Goal: Task Accomplishment & Management: Complete application form

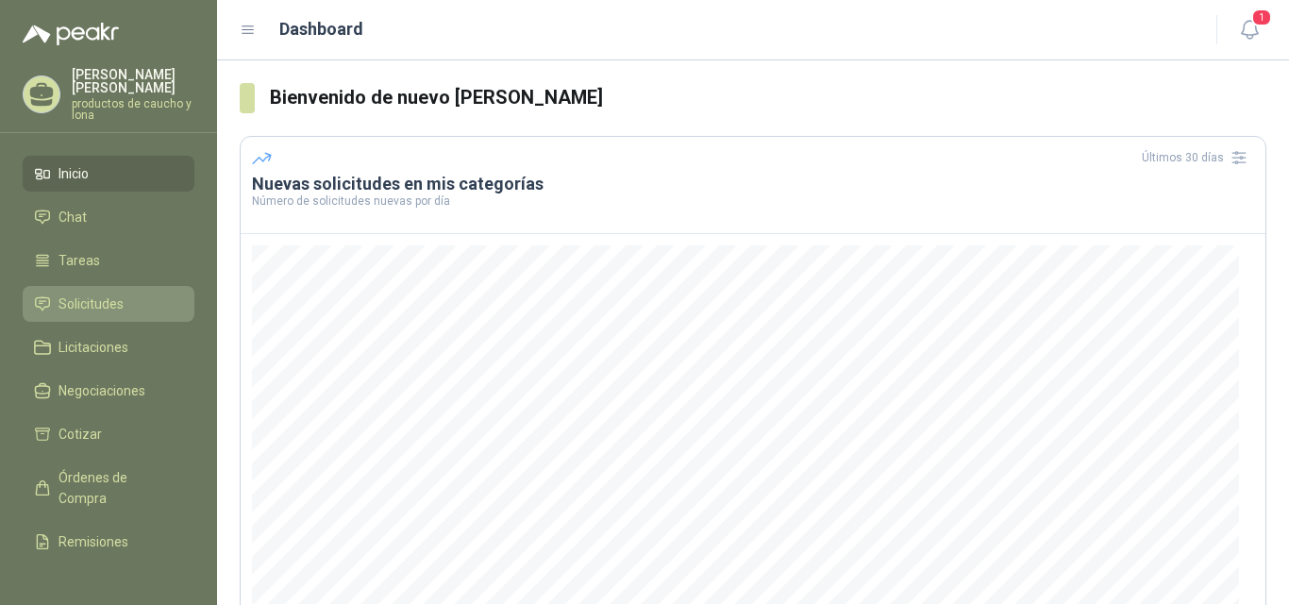
click at [84, 303] on span "Solicitudes" at bounding box center [91, 304] width 65 height 21
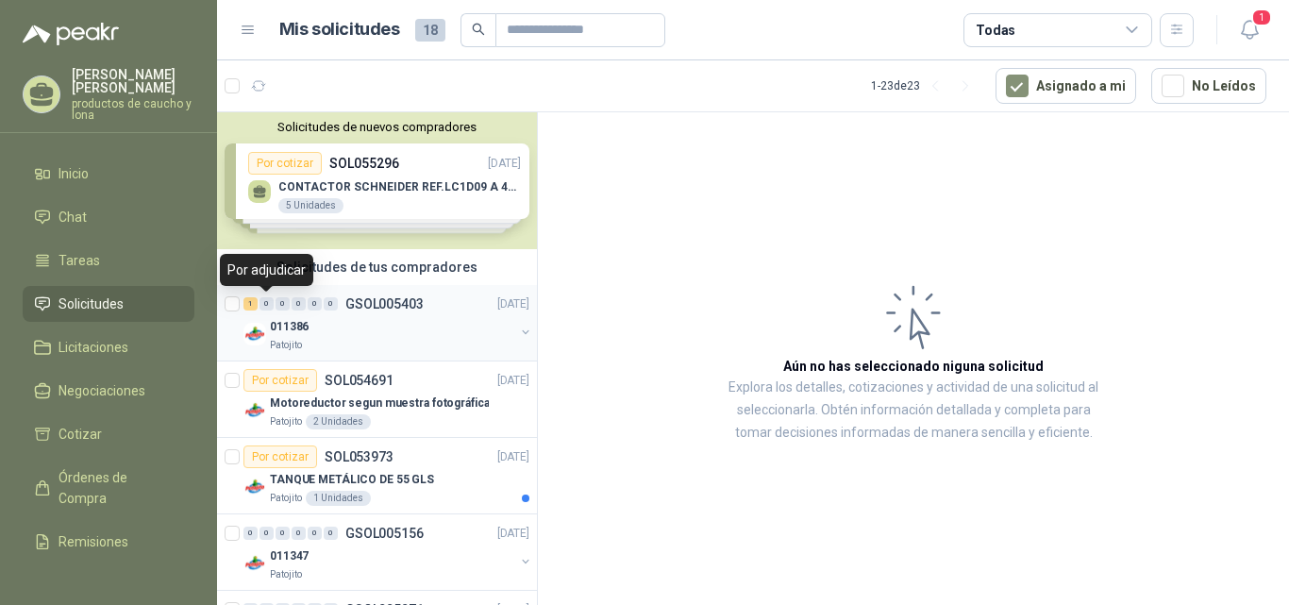
click at [254, 299] on div "1" at bounding box center [251, 303] width 14 height 13
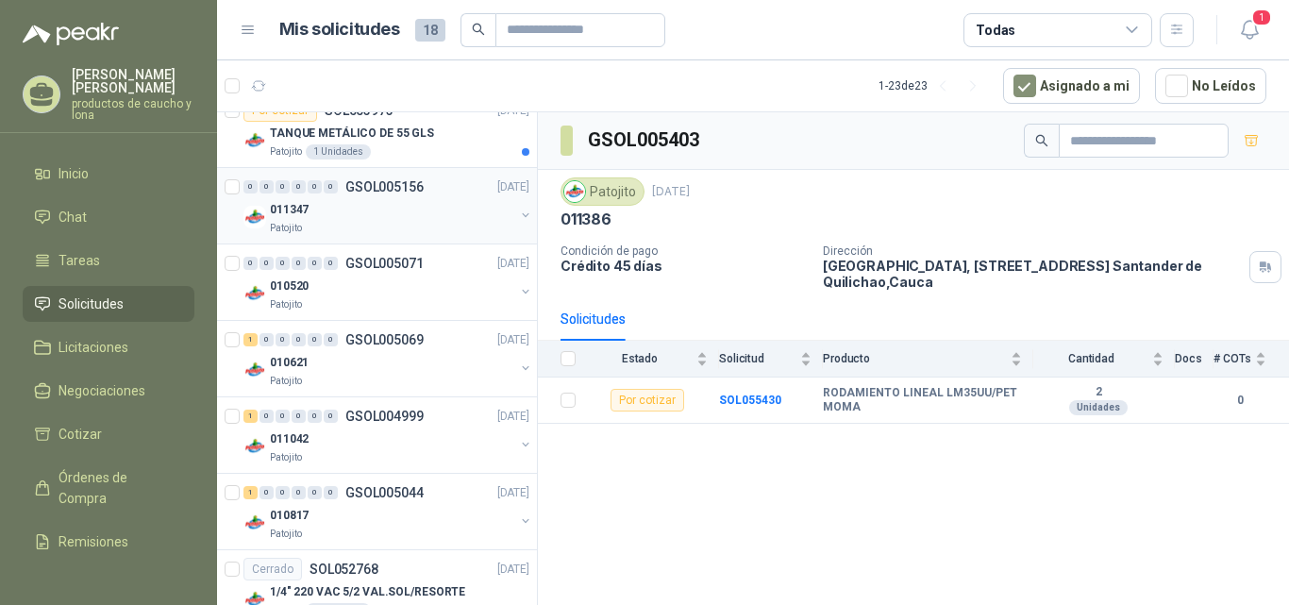
scroll to position [378, 0]
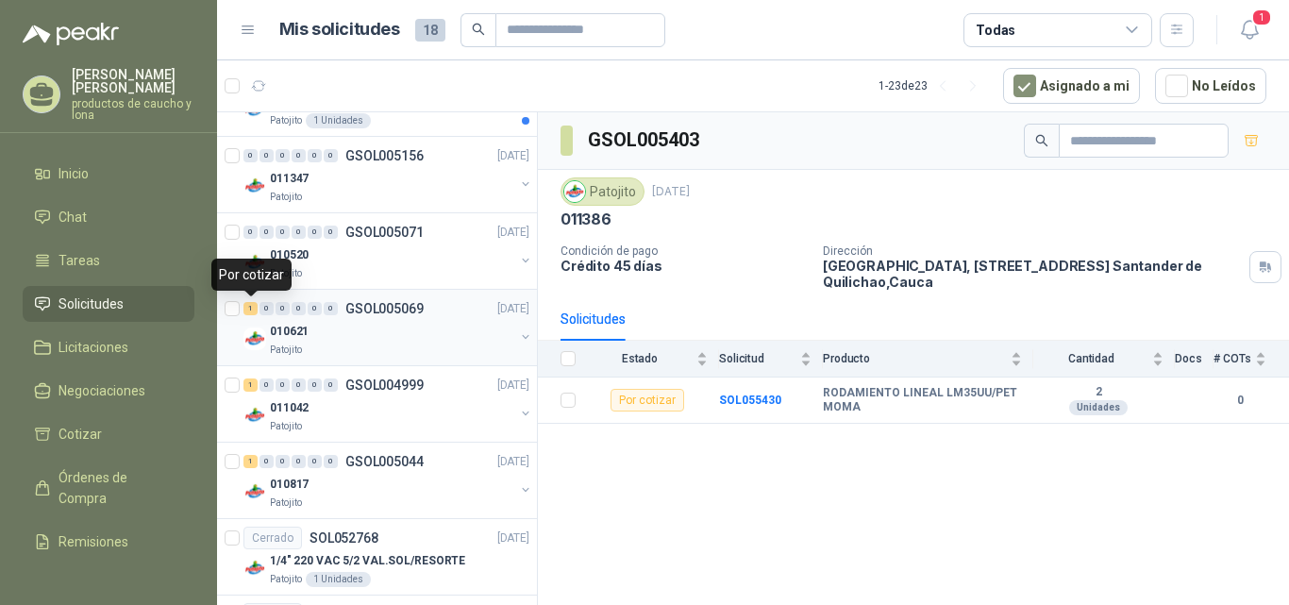
click at [250, 310] on div "1" at bounding box center [251, 308] width 14 height 13
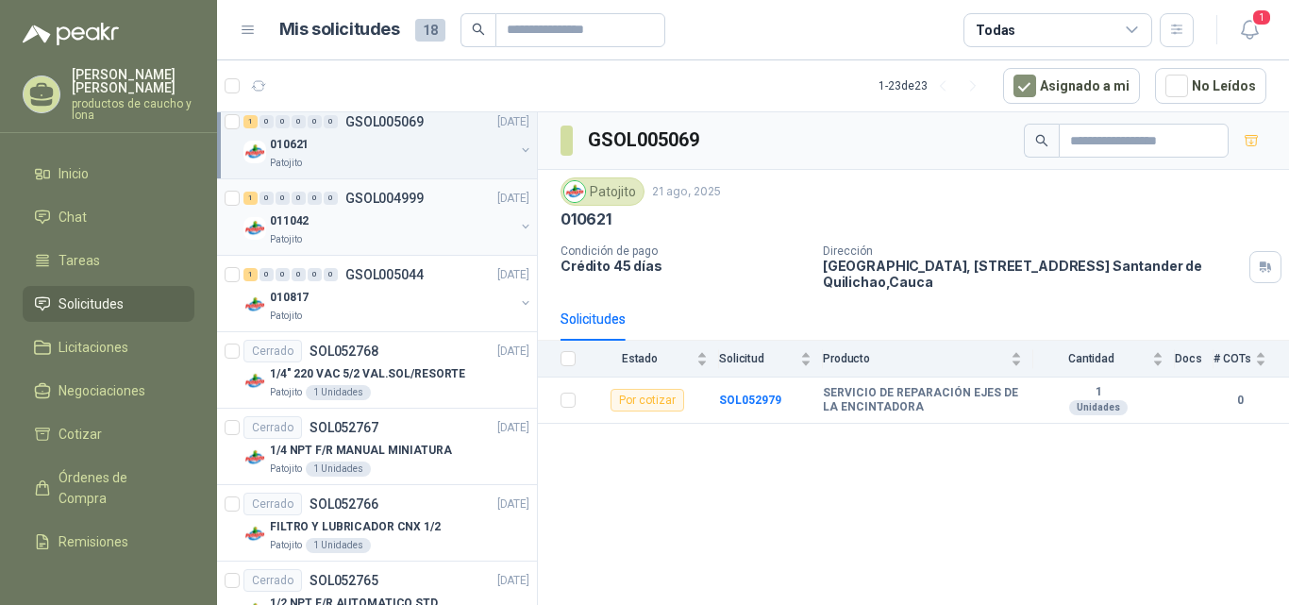
scroll to position [566, 0]
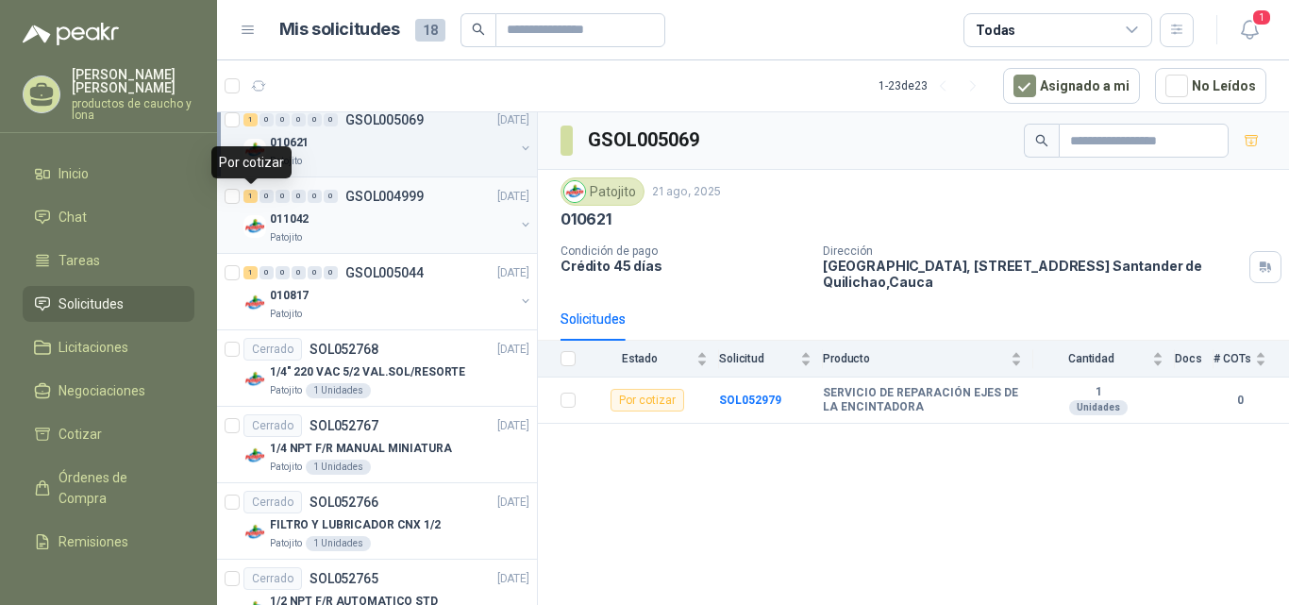
click at [249, 198] on div "1" at bounding box center [251, 196] width 14 height 13
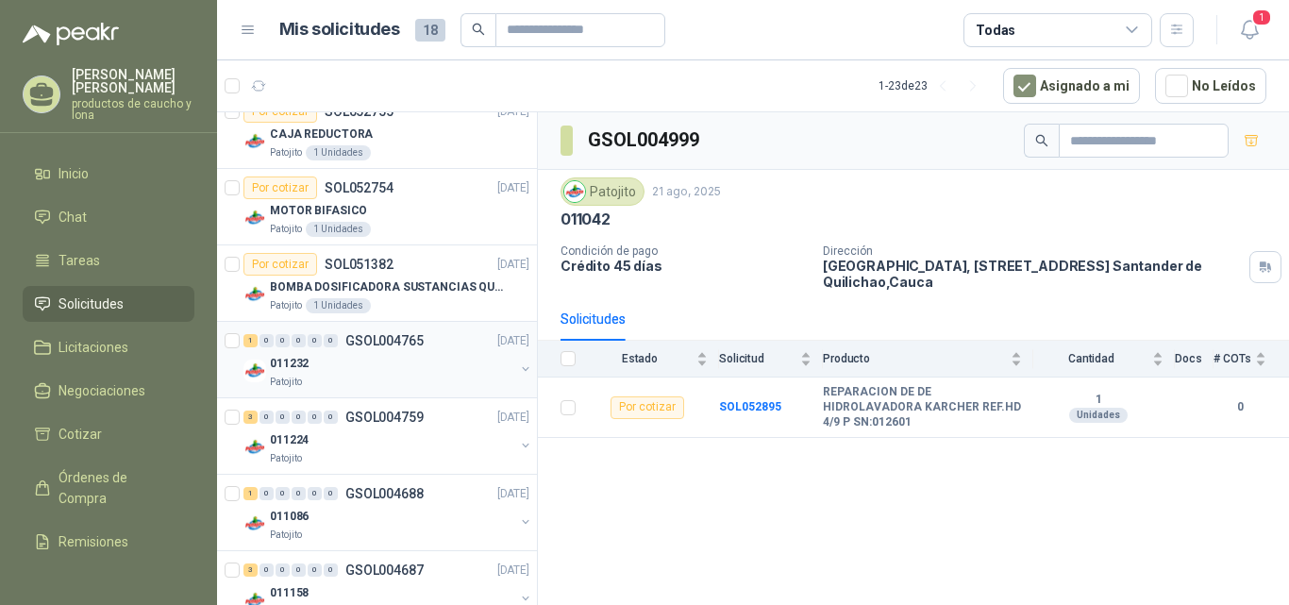
scroll to position [1458, 0]
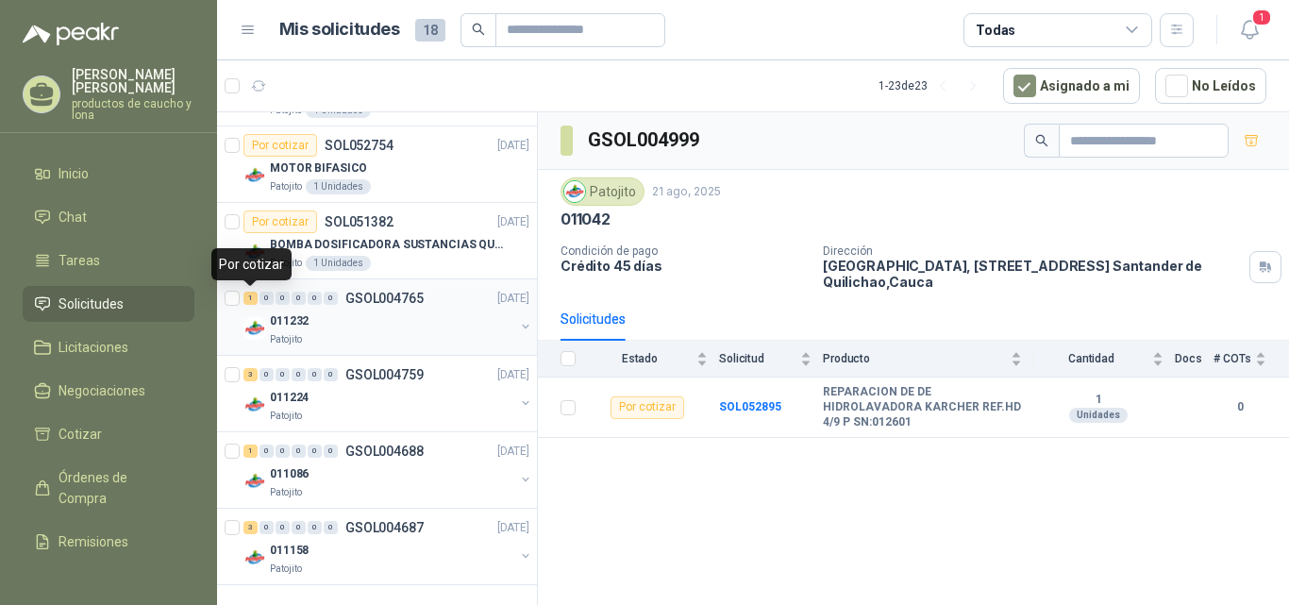
click at [247, 293] on div "1" at bounding box center [251, 298] width 14 height 13
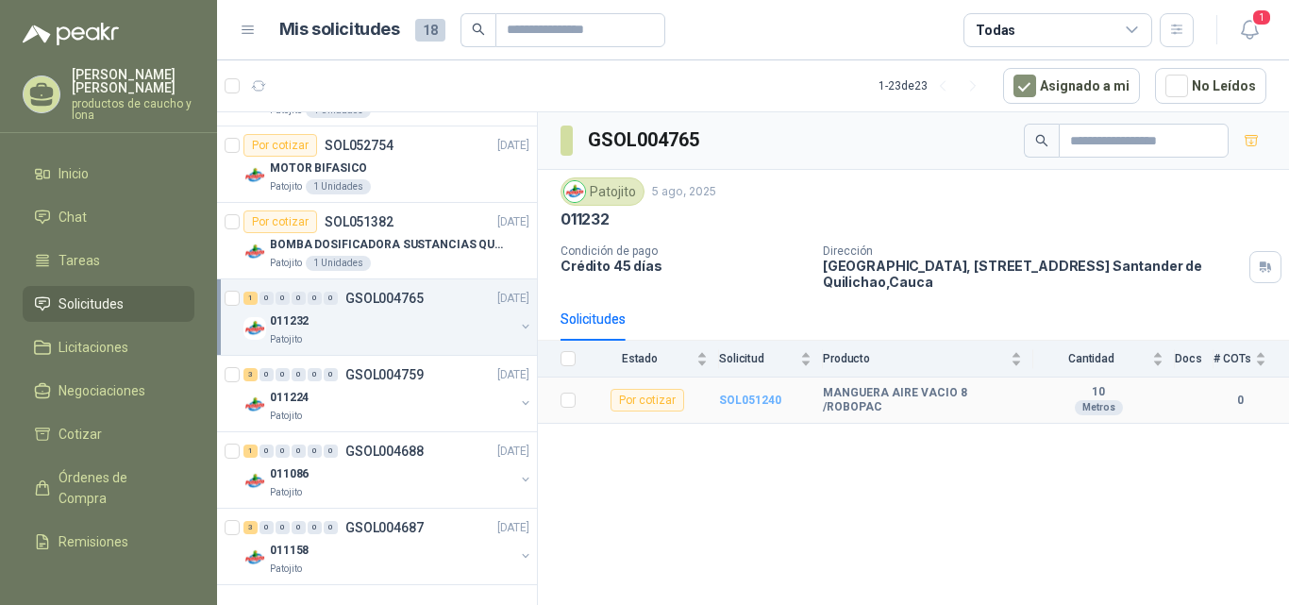
click at [771, 400] on b "SOL051240" at bounding box center [750, 400] width 62 height 13
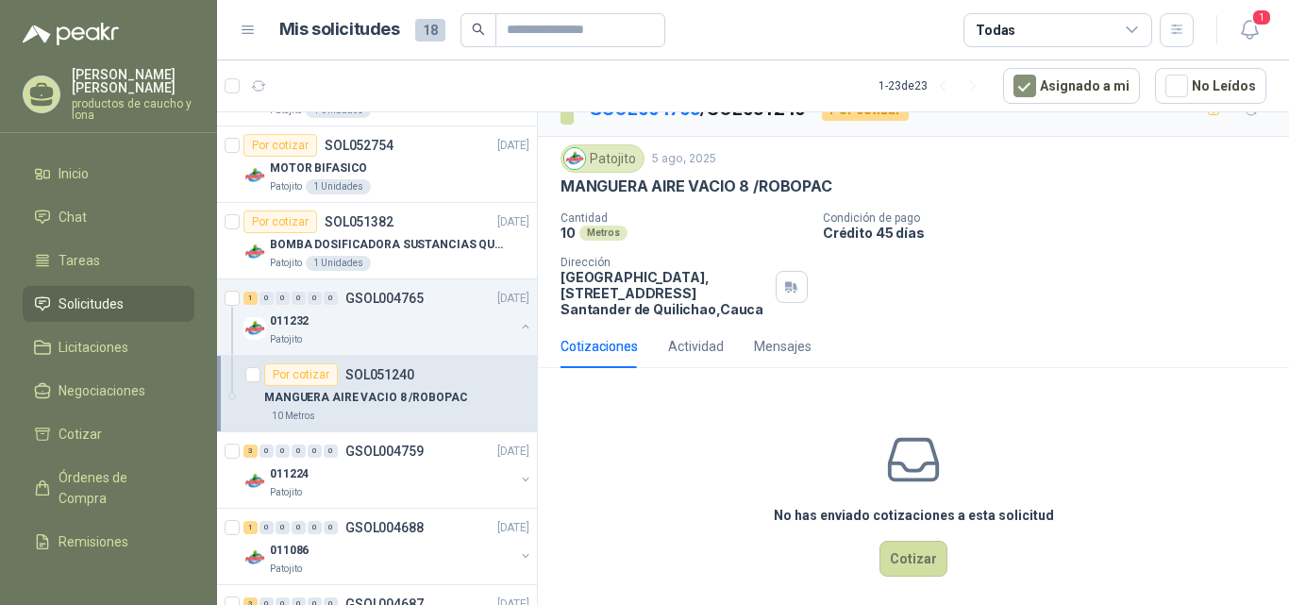
scroll to position [42, 0]
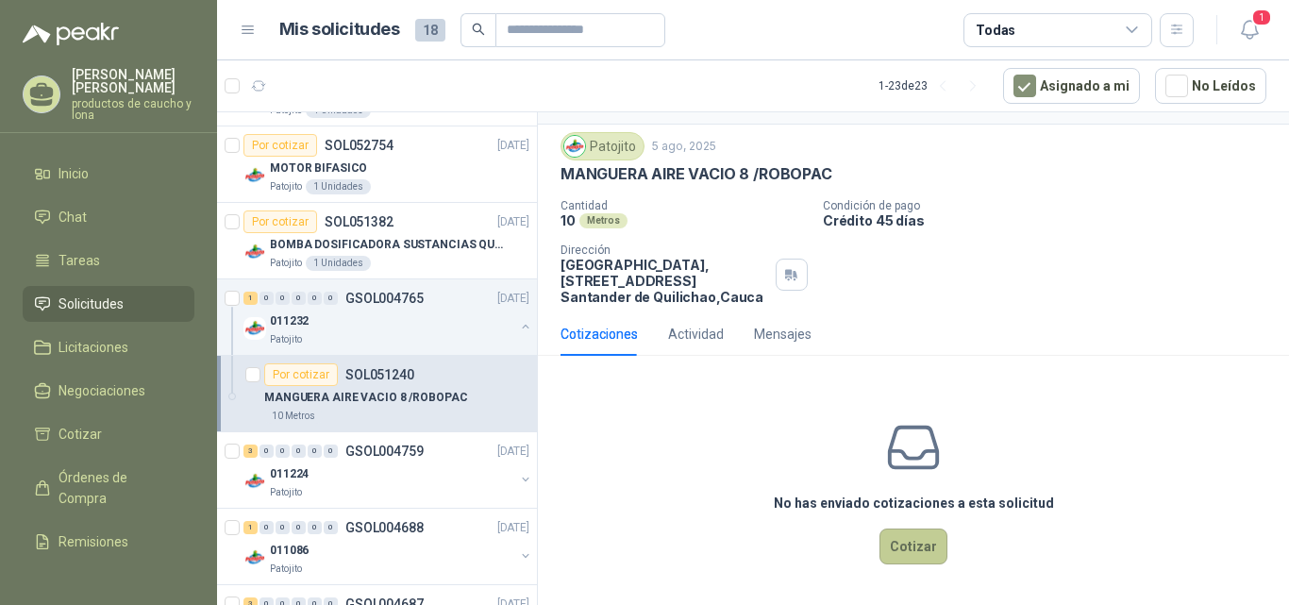
click at [902, 551] on button "Cotizar" at bounding box center [914, 547] width 68 height 36
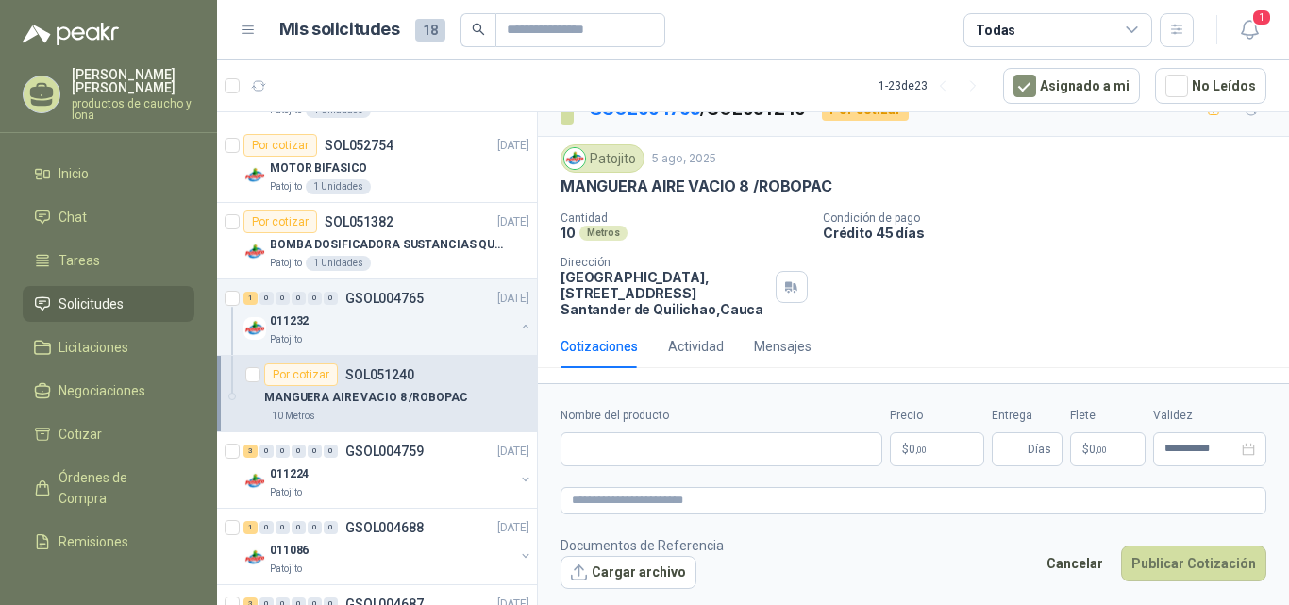
scroll to position [29, 0]
click at [727, 445] on input "Nombre del producto" at bounding box center [722, 449] width 322 height 34
type input "*"
type input "**********"
click at [943, 443] on p "$ 0 ,00" at bounding box center [937, 449] width 94 height 34
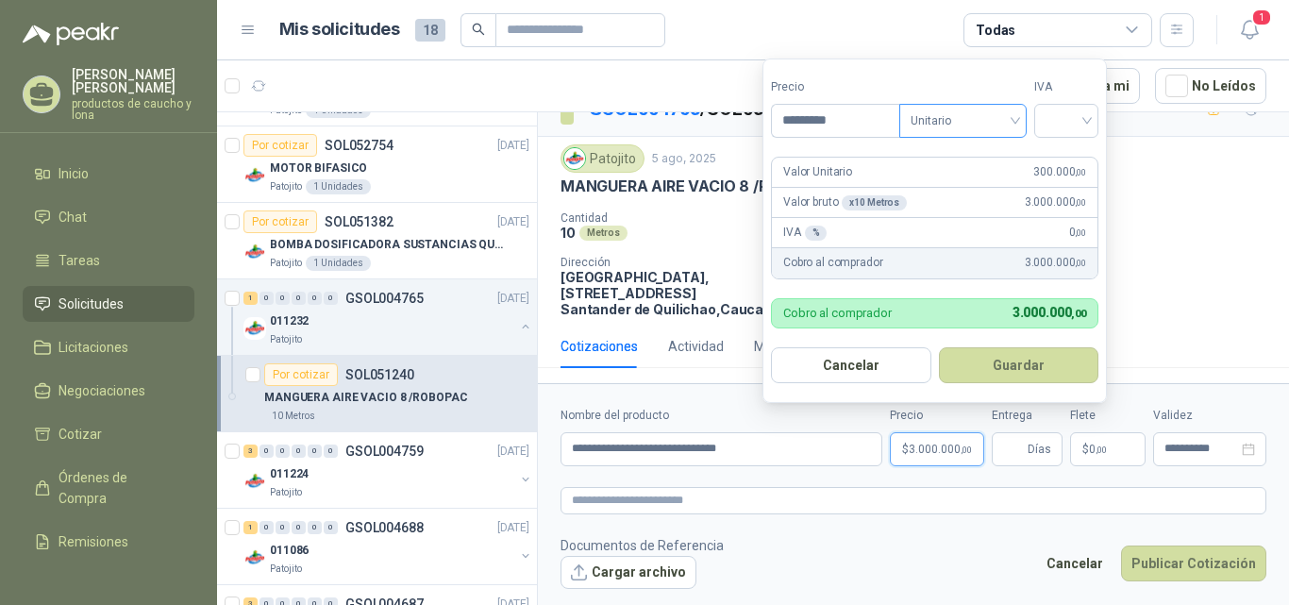
click at [1010, 116] on span "Unitario" at bounding box center [963, 121] width 105 height 28
type input "*********"
click at [993, 149] on div "Unitario" at bounding box center [966, 159] width 97 height 21
click at [1078, 117] on input "search" at bounding box center [1067, 119] width 42 height 28
click at [1074, 155] on div "19%" at bounding box center [1070, 159] width 35 height 21
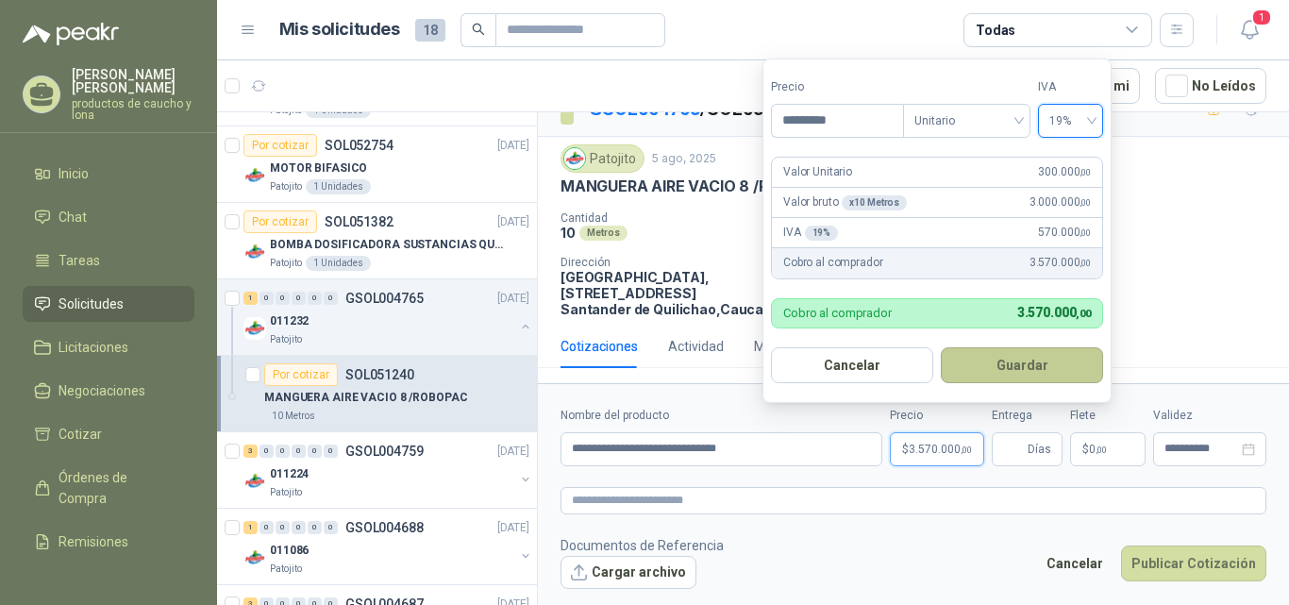
click at [1009, 364] on button "Guardar" at bounding box center [1022, 365] width 162 height 36
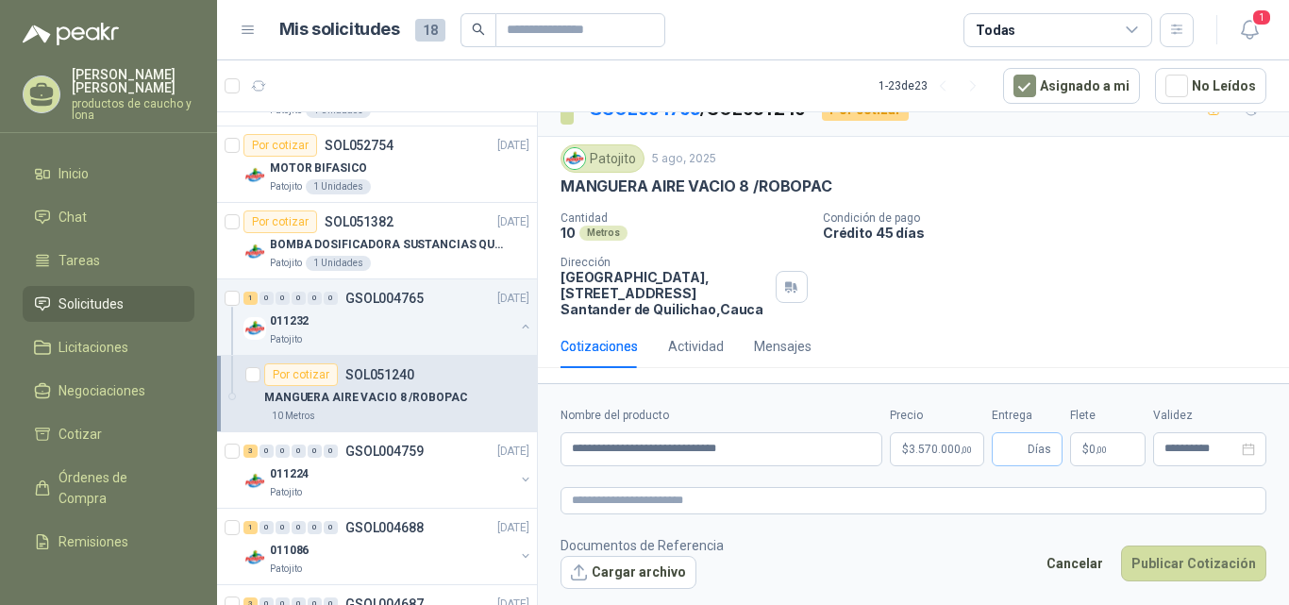
click at [1026, 446] on span "Días" at bounding box center [1027, 449] width 71 height 34
type input "*"
click at [1249, 449] on icon "close-circle" at bounding box center [1248, 449] width 13 height 13
click at [1252, 447] on div at bounding box center [1210, 449] width 91 height 13
type input "*"
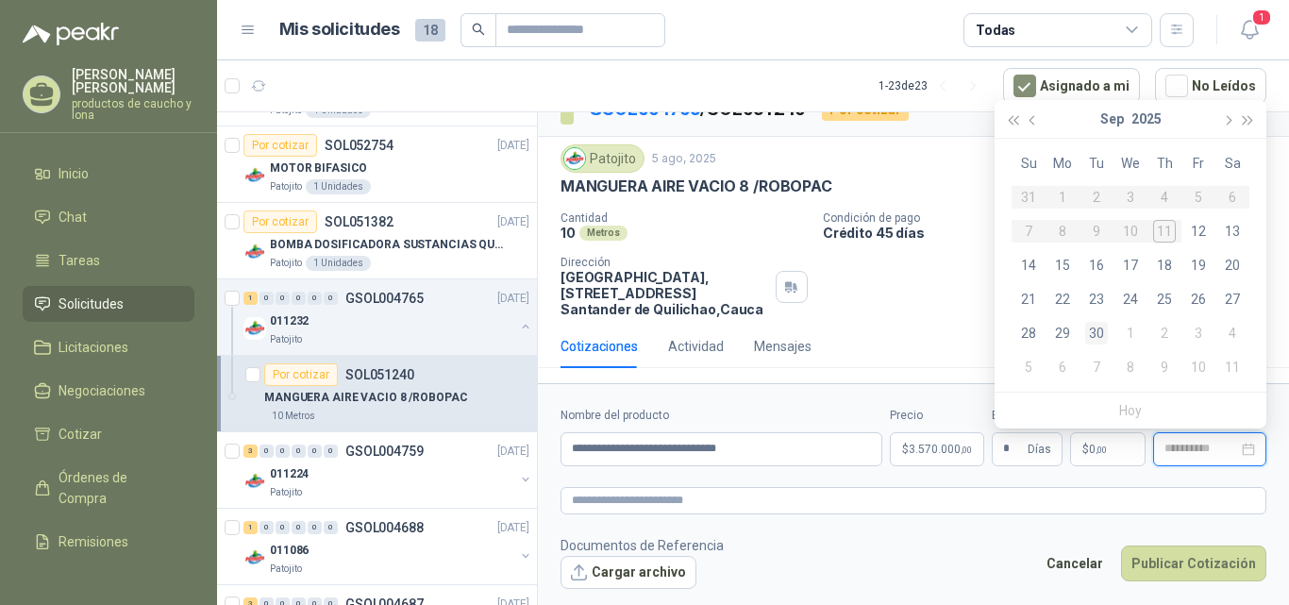
type input "**********"
click at [1097, 335] on div "30" at bounding box center [1097, 333] width 23 height 23
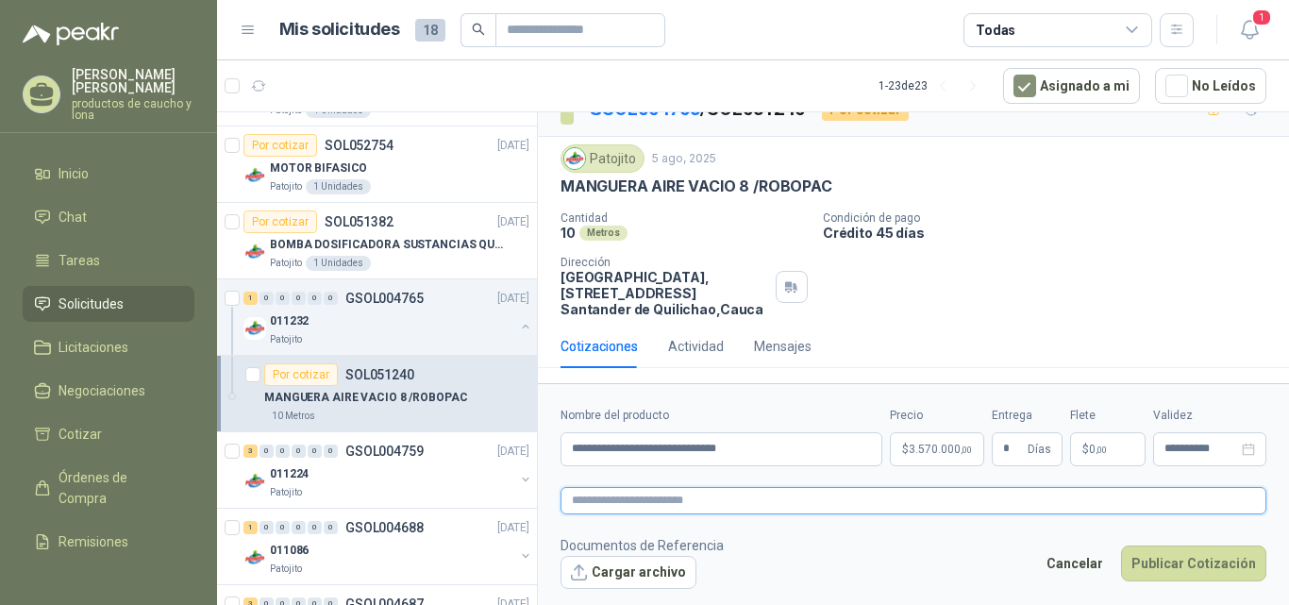
click at [711, 502] on textarea at bounding box center [914, 500] width 706 height 27
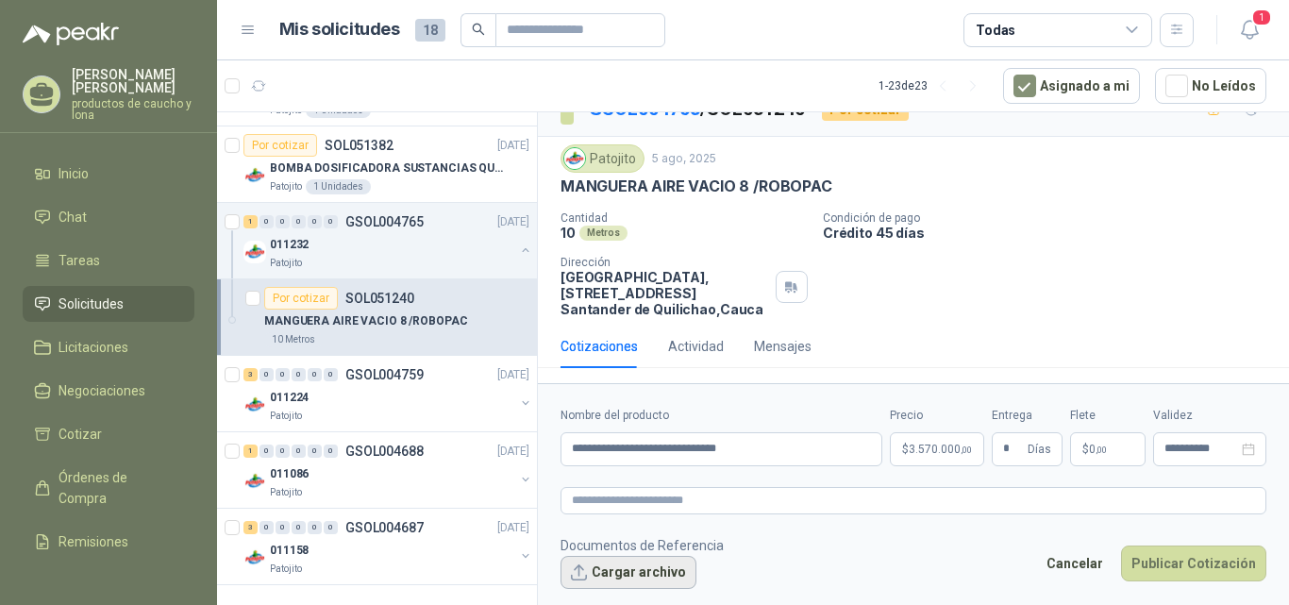
click at [638, 578] on button "Cargar archivo" at bounding box center [629, 573] width 136 height 34
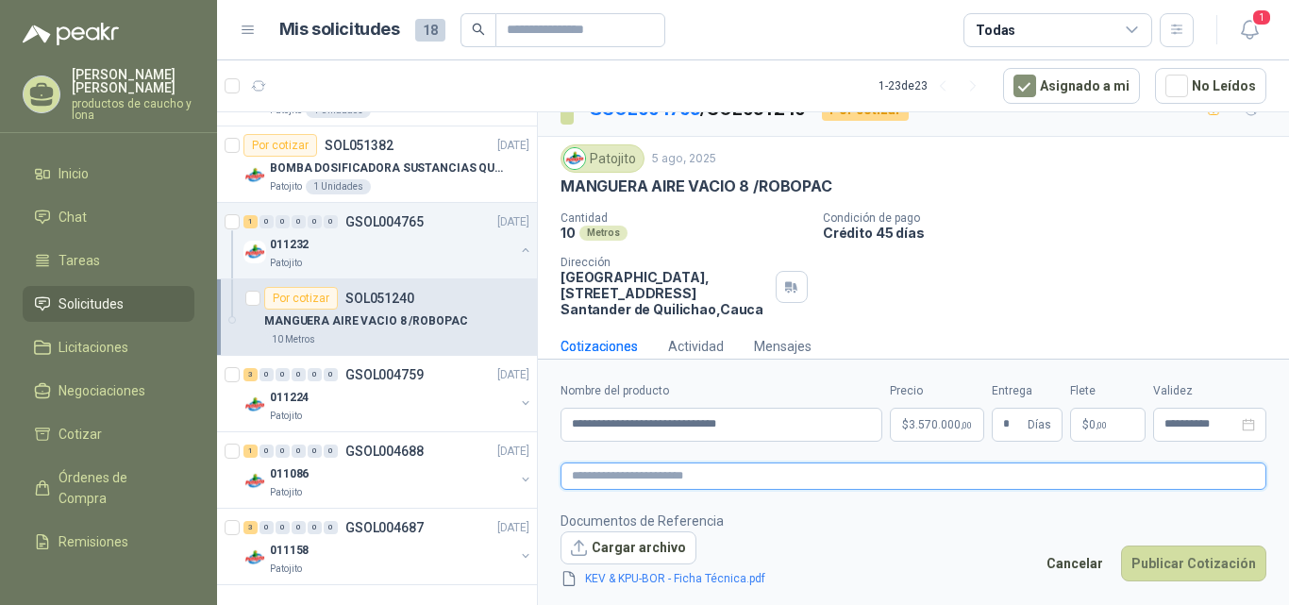
click at [716, 477] on textarea at bounding box center [914, 476] width 706 height 27
type textarea "*"
type textarea "**"
type textarea "***"
type textarea "****"
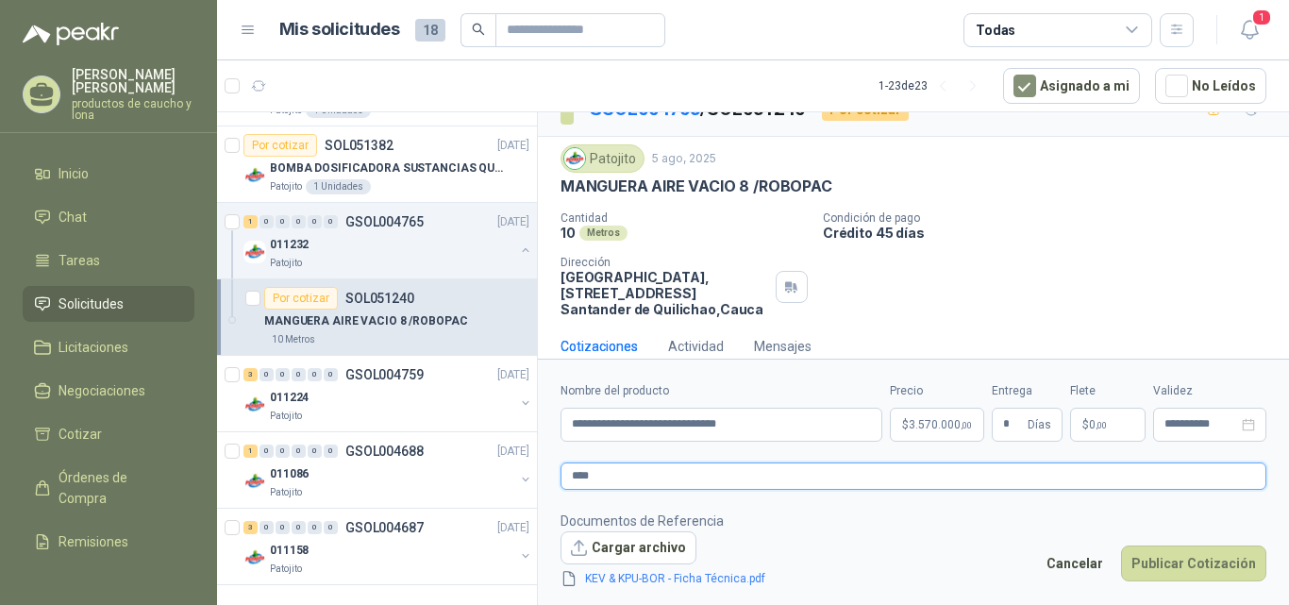
type textarea "*****"
type textarea "*******"
type textarea "********"
type textarea "*********"
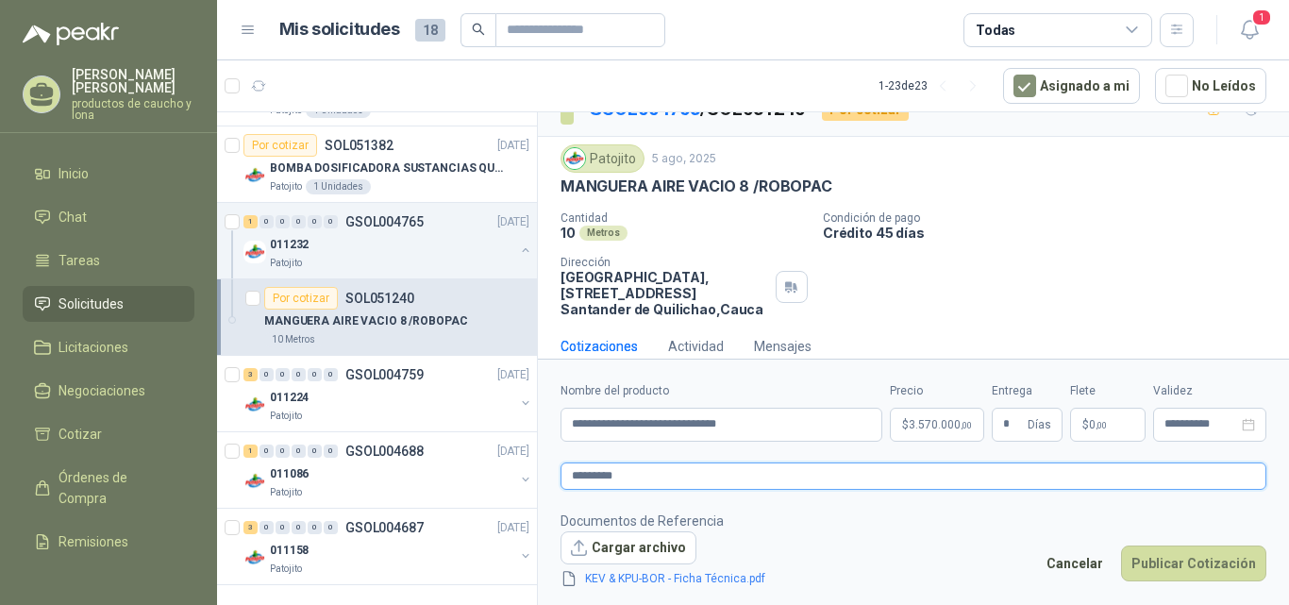
type textarea "**********"
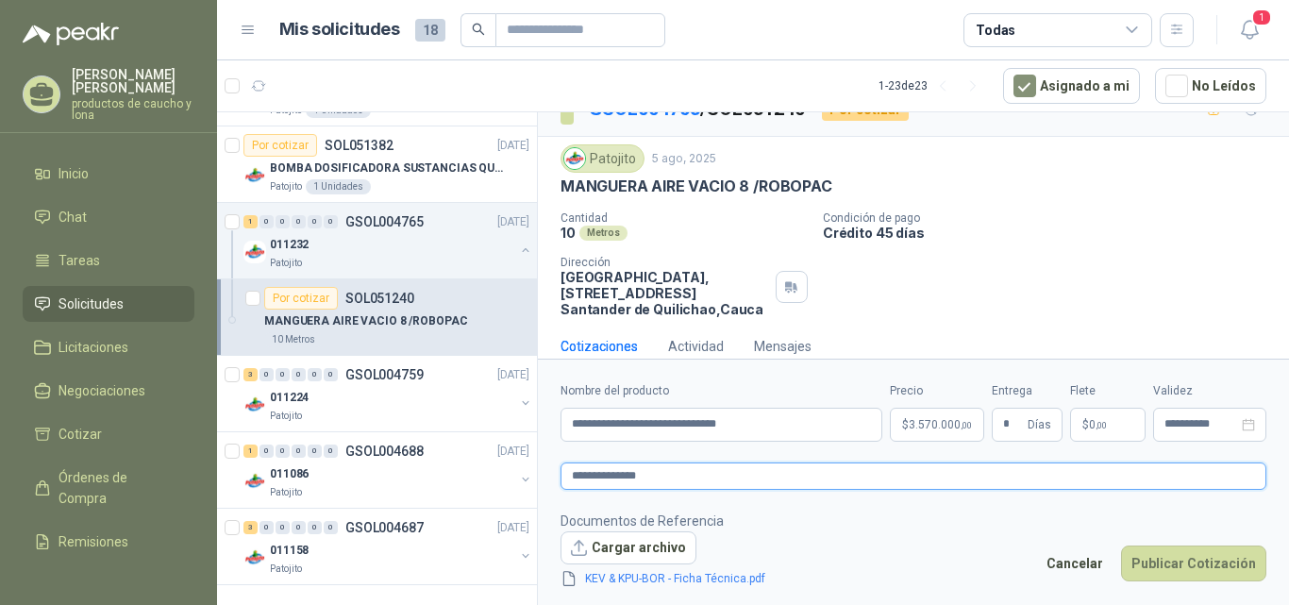
type textarea "**********"
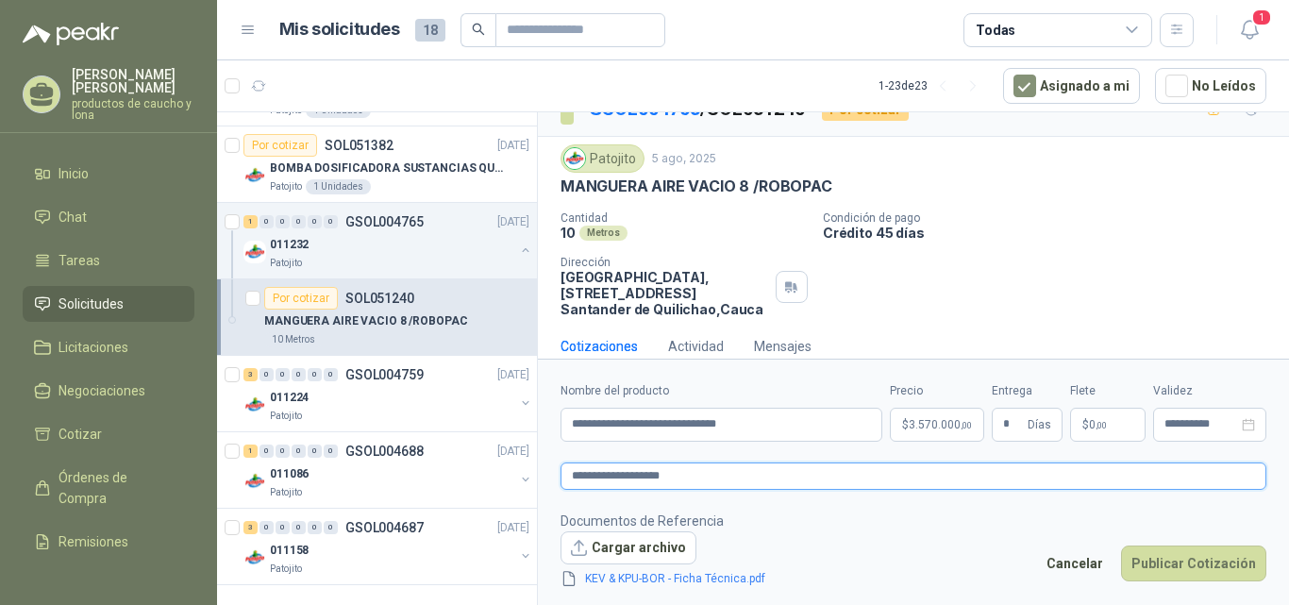
type textarea "**********"
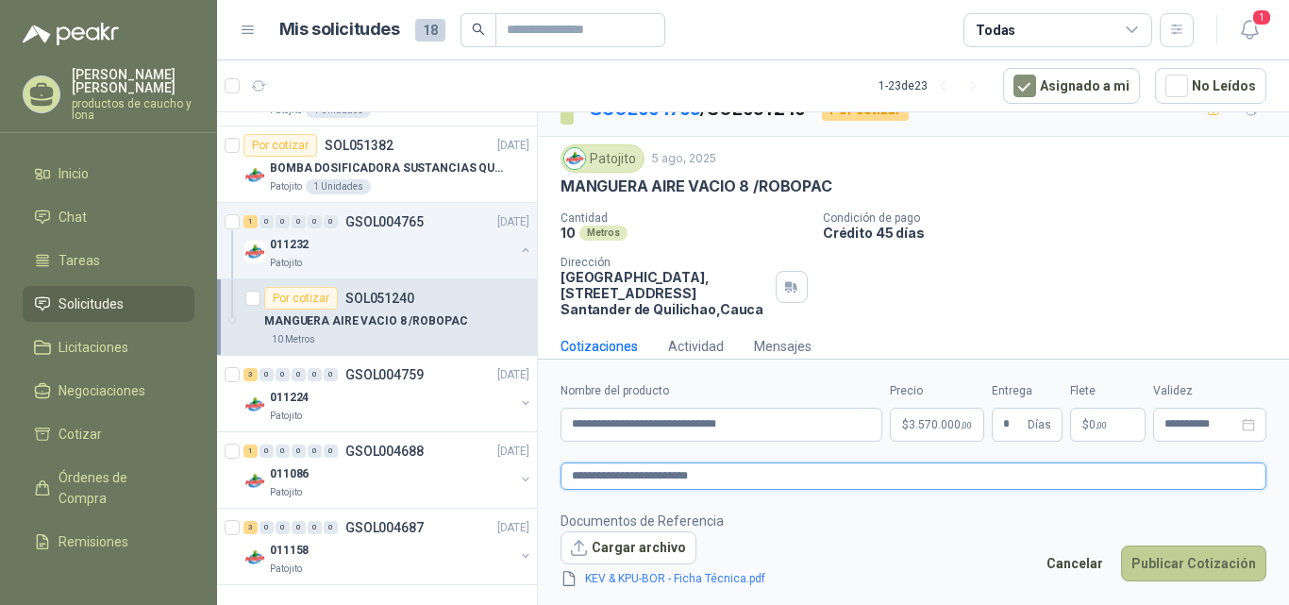
type textarea "**********"
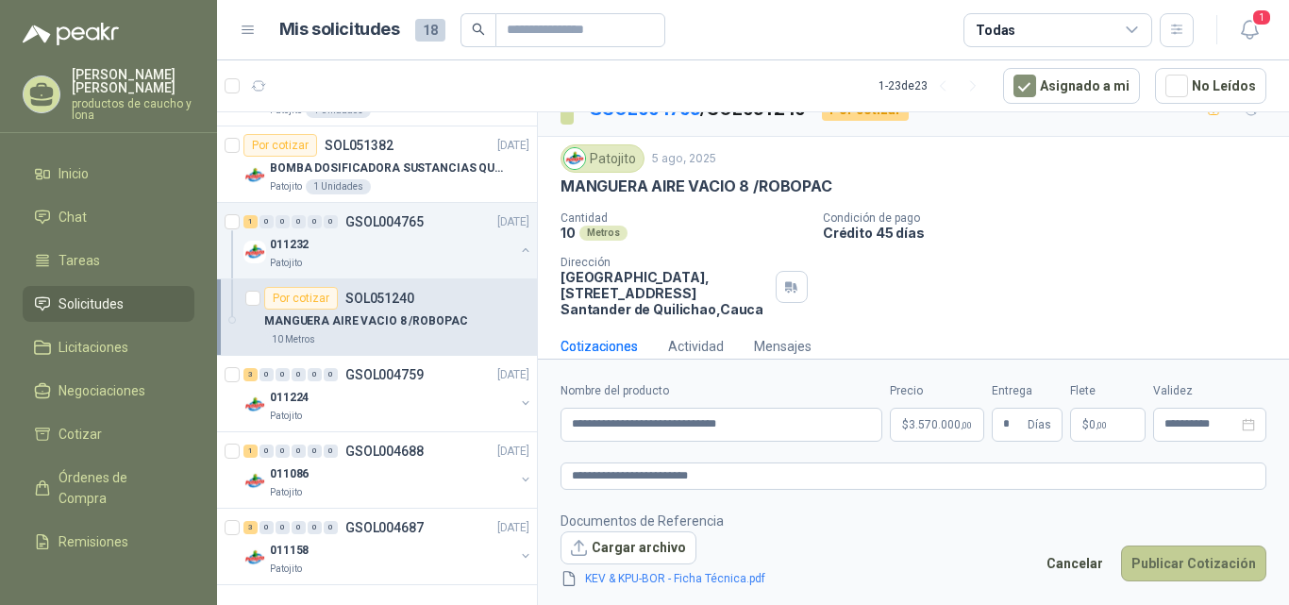
click at [1187, 564] on button "Publicar Cotización" at bounding box center [1193, 564] width 145 height 36
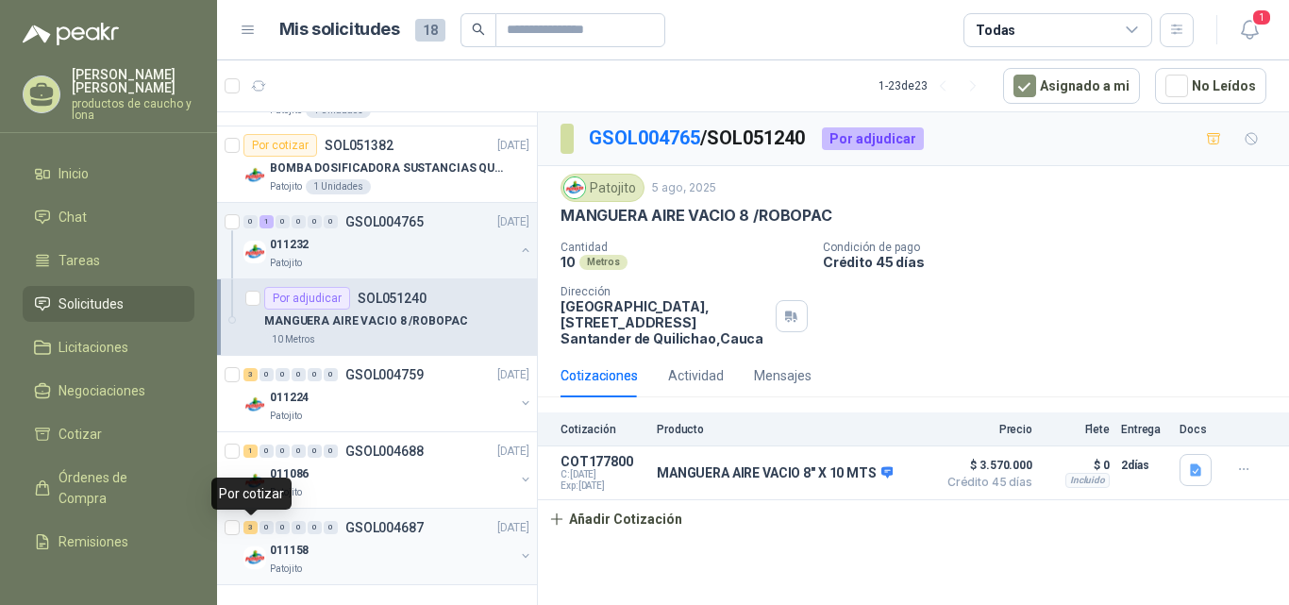
click at [245, 527] on div "3" at bounding box center [251, 527] width 14 height 13
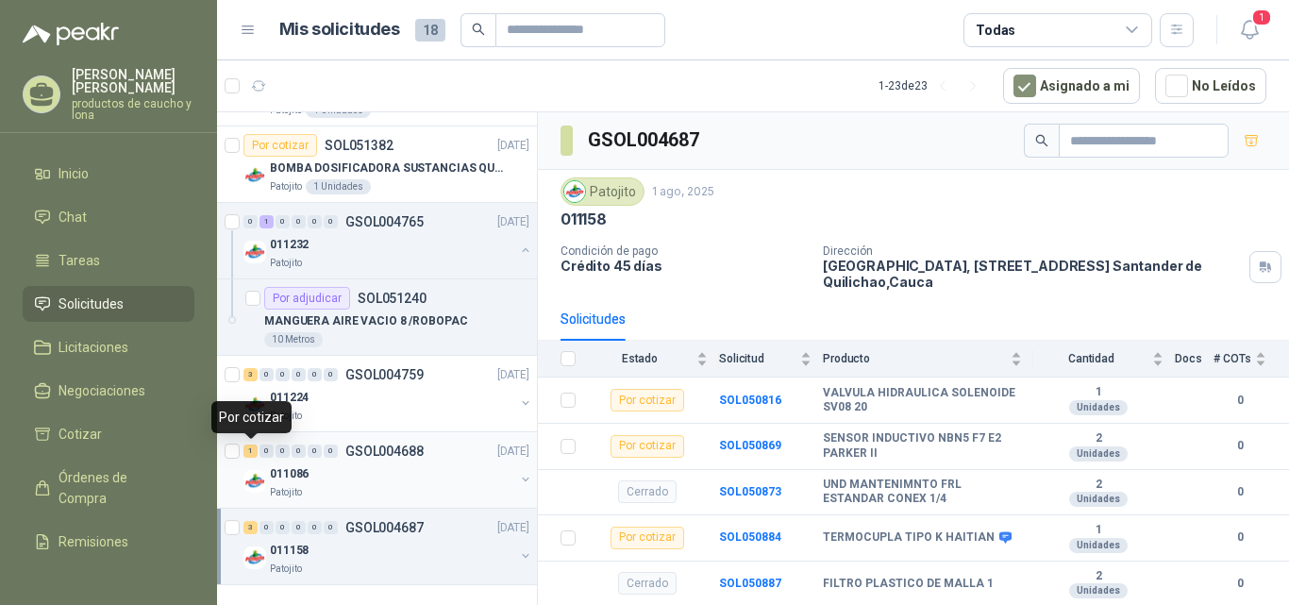
click at [248, 448] on div "1" at bounding box center [251, 451] width 14 height 13
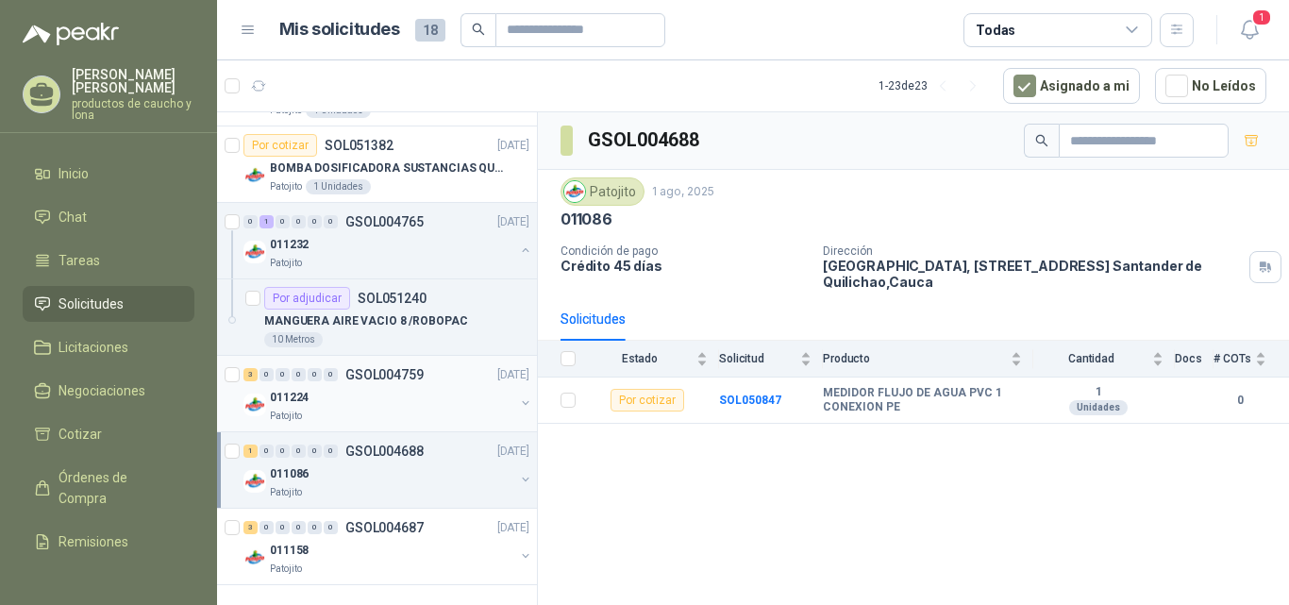
click at [250, 376] on div "3" at bounding box center [251, 374] width 14 height 13
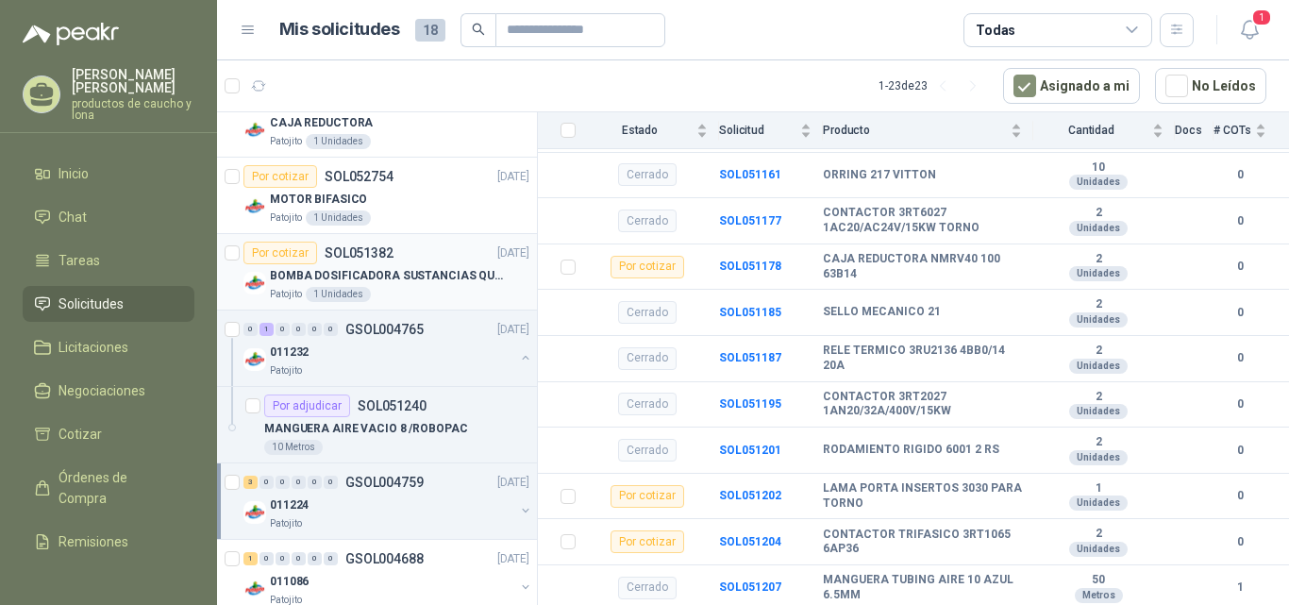
scroll to position [1440, 0]
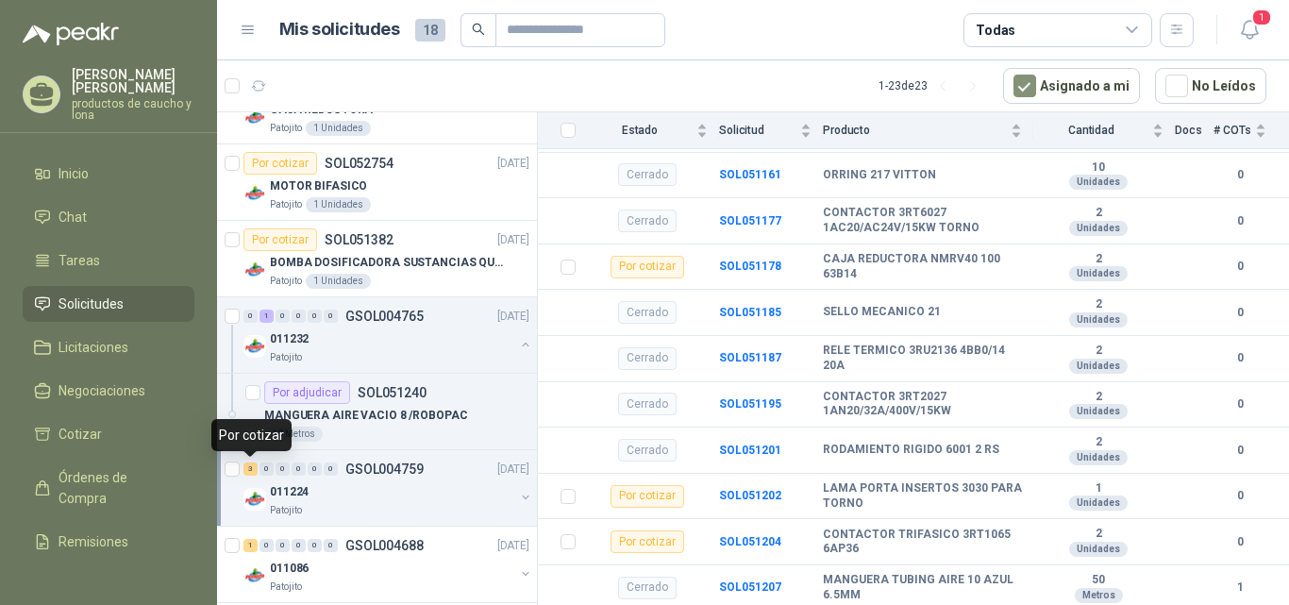
click at [249, 474] on div "3" at bounding box center [251, 469] width 14 height 13
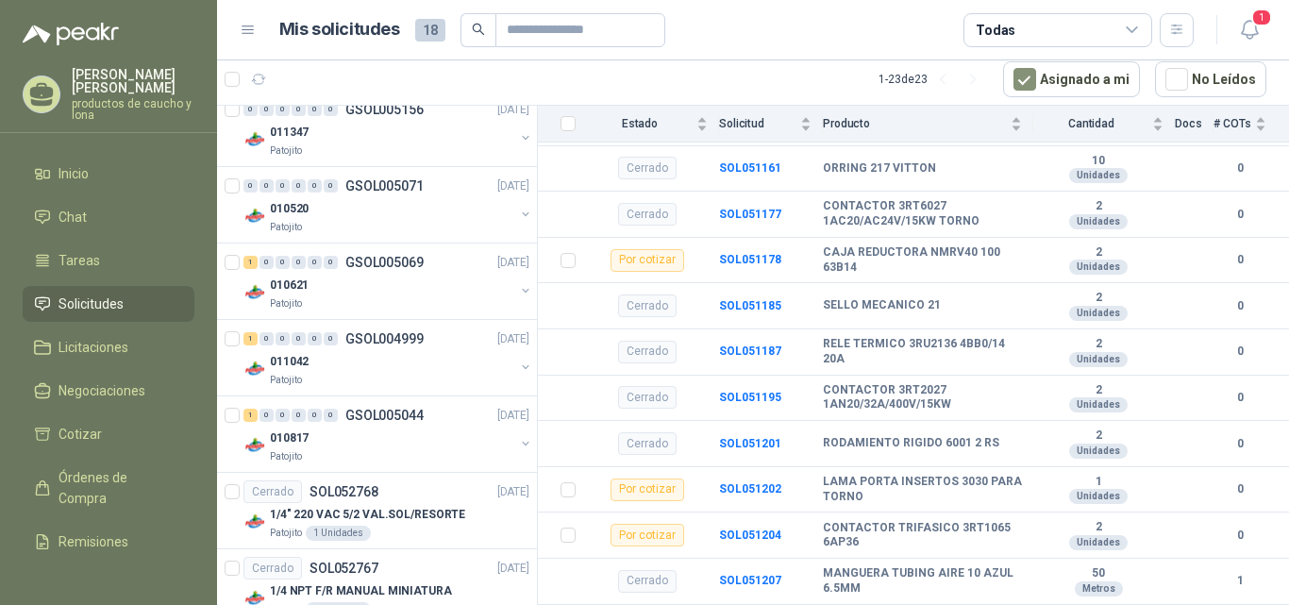
scroll to position [402, 0]
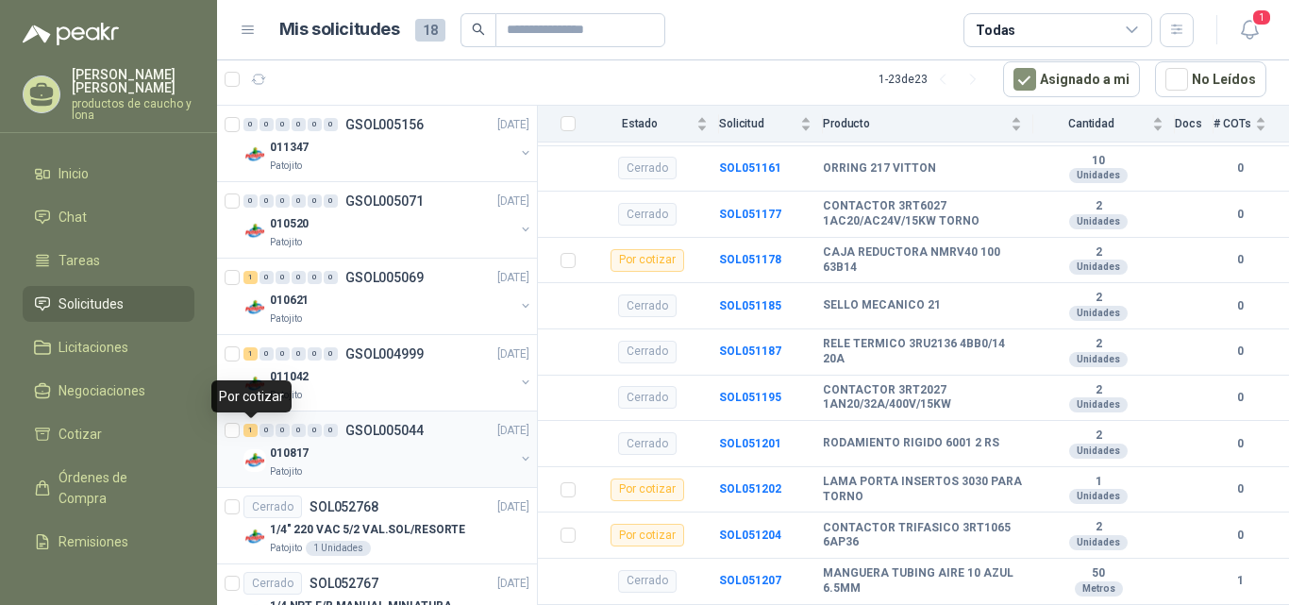
click at [251, 429] on div "1" at bounding box center [251, 430] width 14 height 13
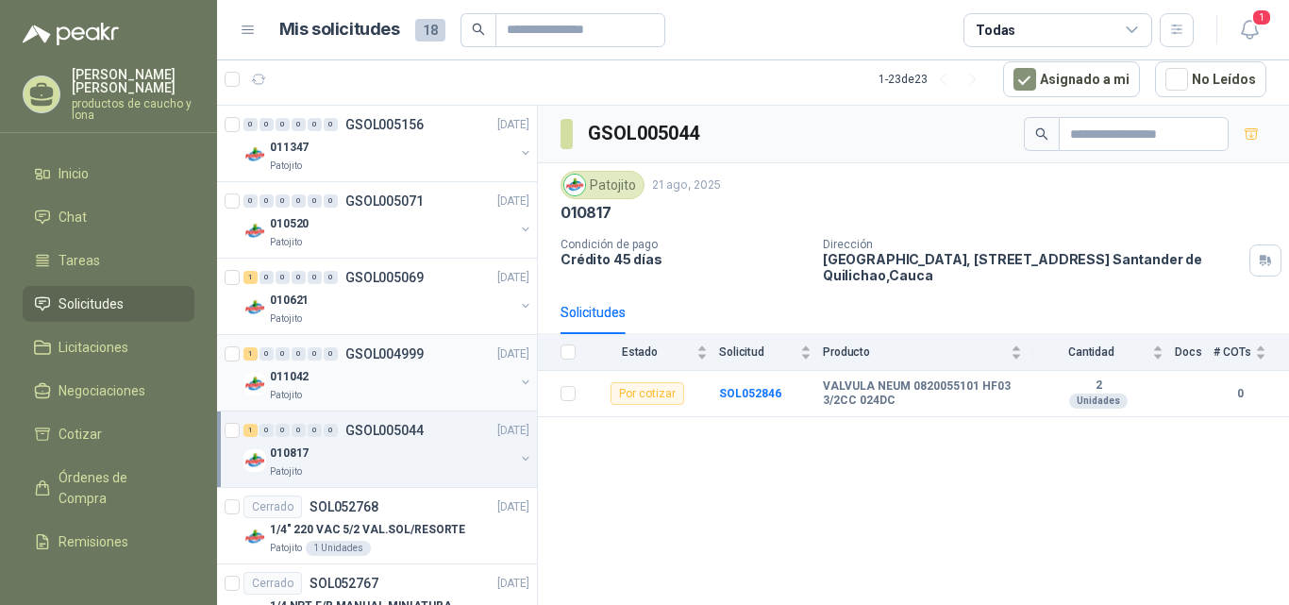
click at [250, 357] on div "1" at bounding box center [251, 353] width 14 height 13
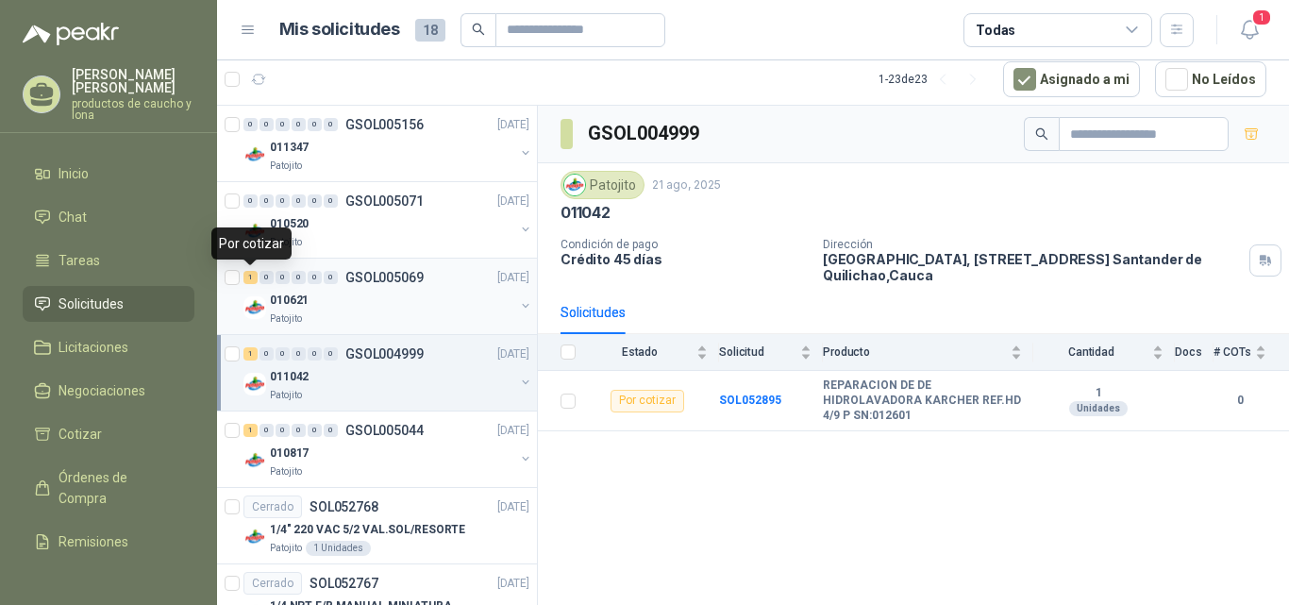
click at [249, 277] on div "1" at bounding box center [251, 277] width 14 height 13
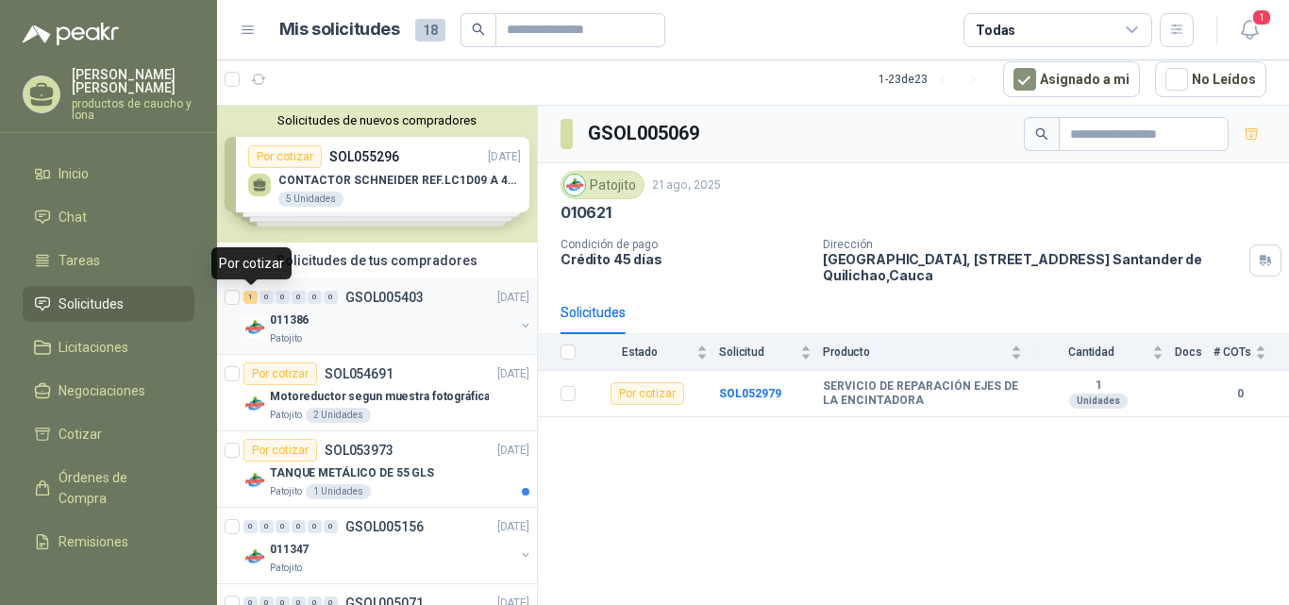
click at [252, 296] on div "1" at bounding box center [251, 297] width 14 height 13
click at [400, 191] on div "Solicitudes de nuevos compradores Por cotizar SOL055296 [DATE] CONTACTOR [PERSO…" at bounding box center [377, 174] width 320 height 137
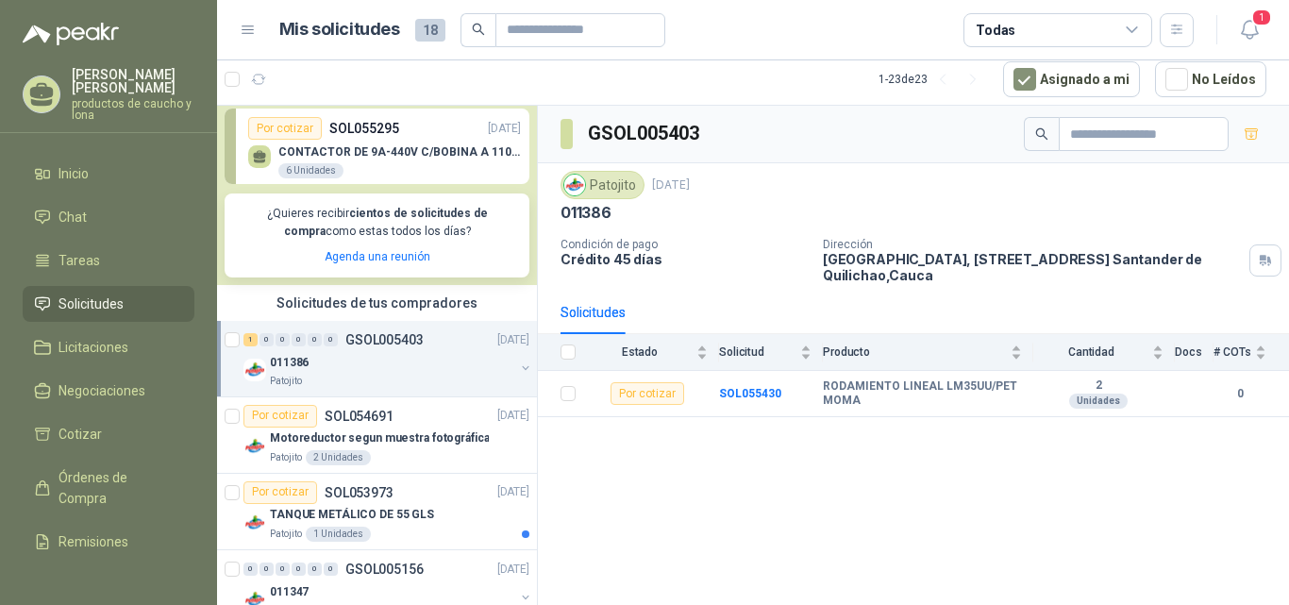
scroll to position [378, 0]
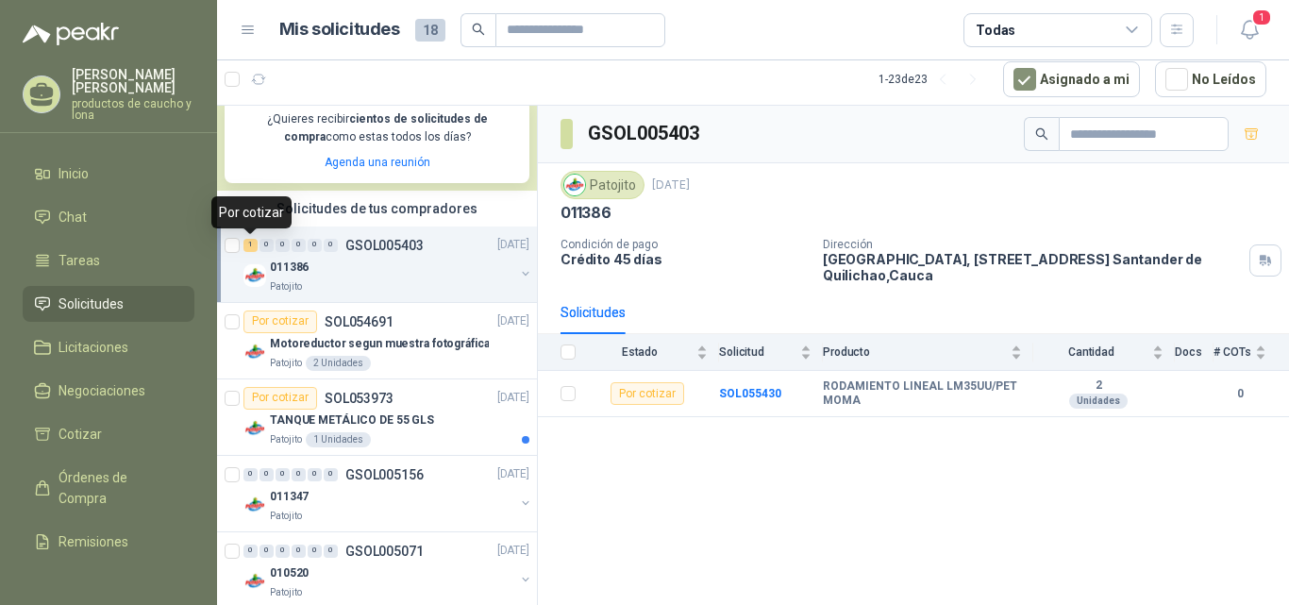
click at [248, 241] on div "1" at bounding box center [251, 245] width 14 height 13
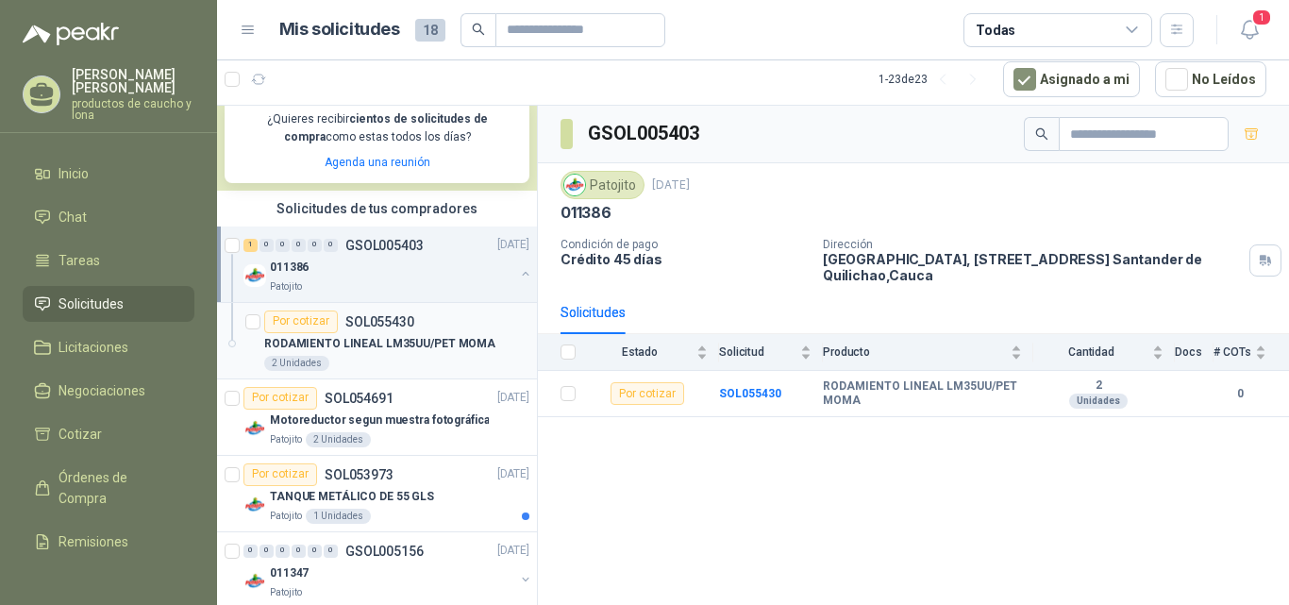
click at [401, 333] on div "RODAMIENTO LINEAL LM35UU/PET MOMA" at bounding box center [396, 344] width 265 height 23
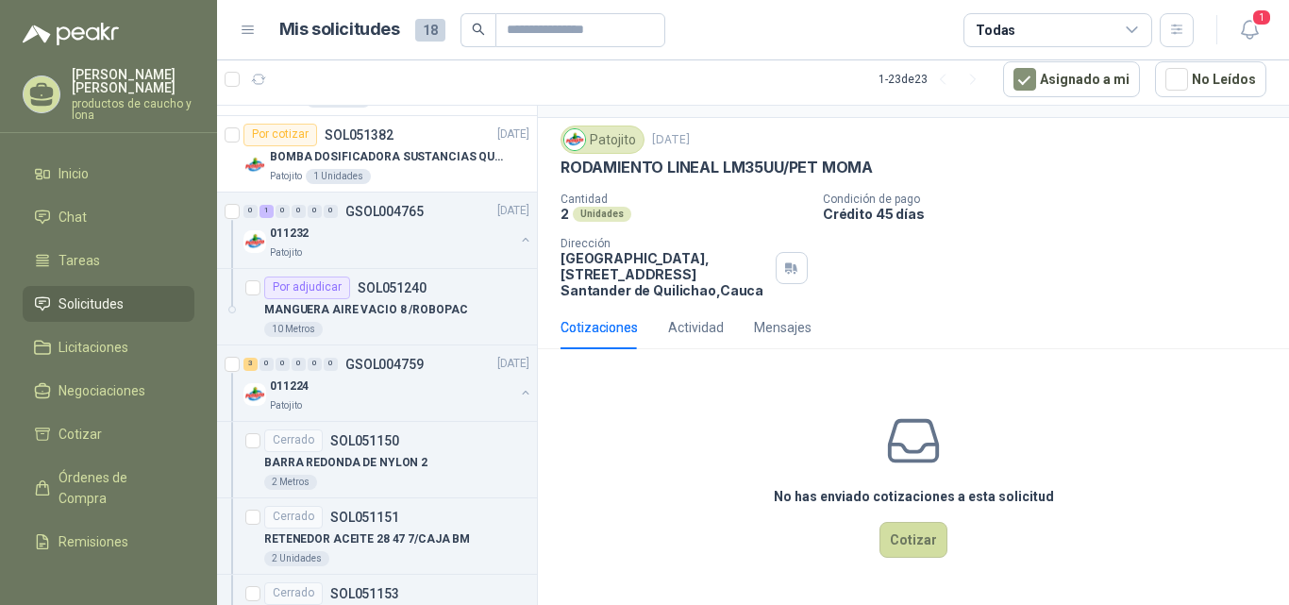
scroll to position [1982, 0]
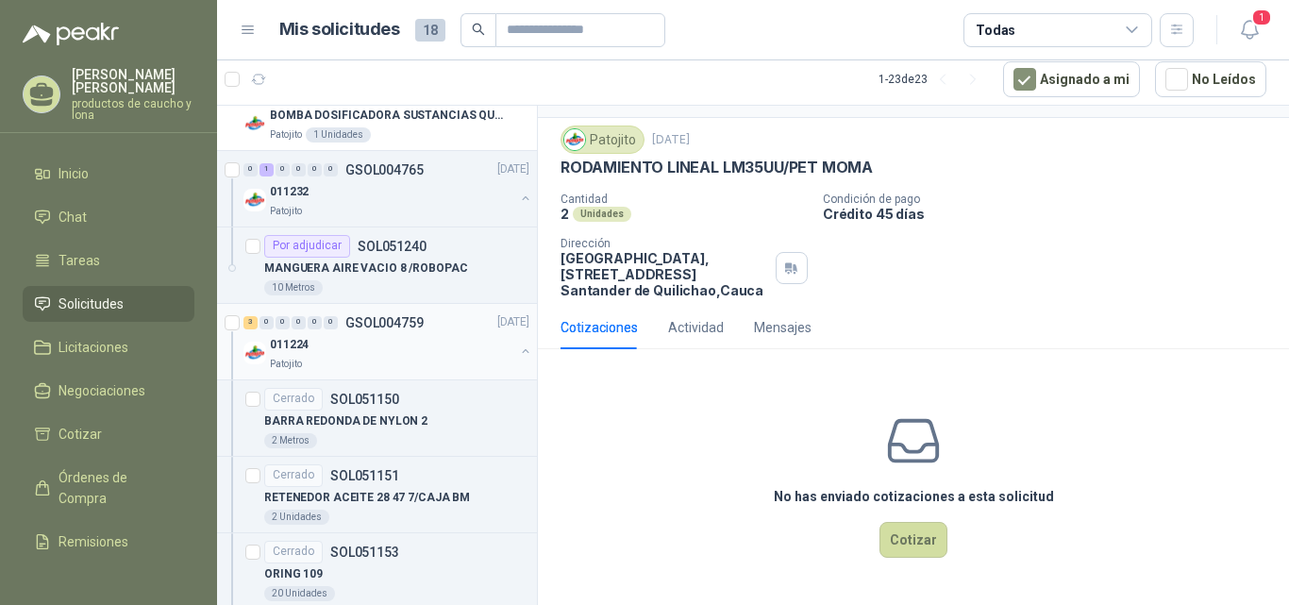
click at [252, 326] on div "3" at bounding box center [251, 322] width 14 height 13
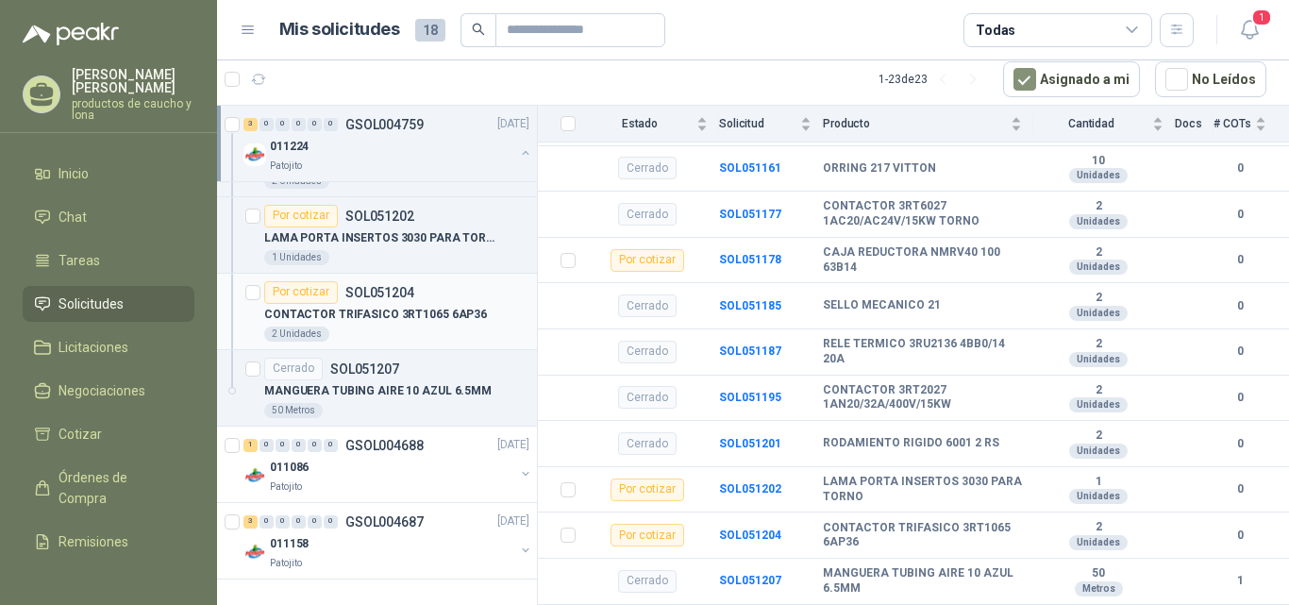
scroll to position [3008, 0]
click at [248, 447] on div "1" at bounding box center [251, 444] width 14 height 13
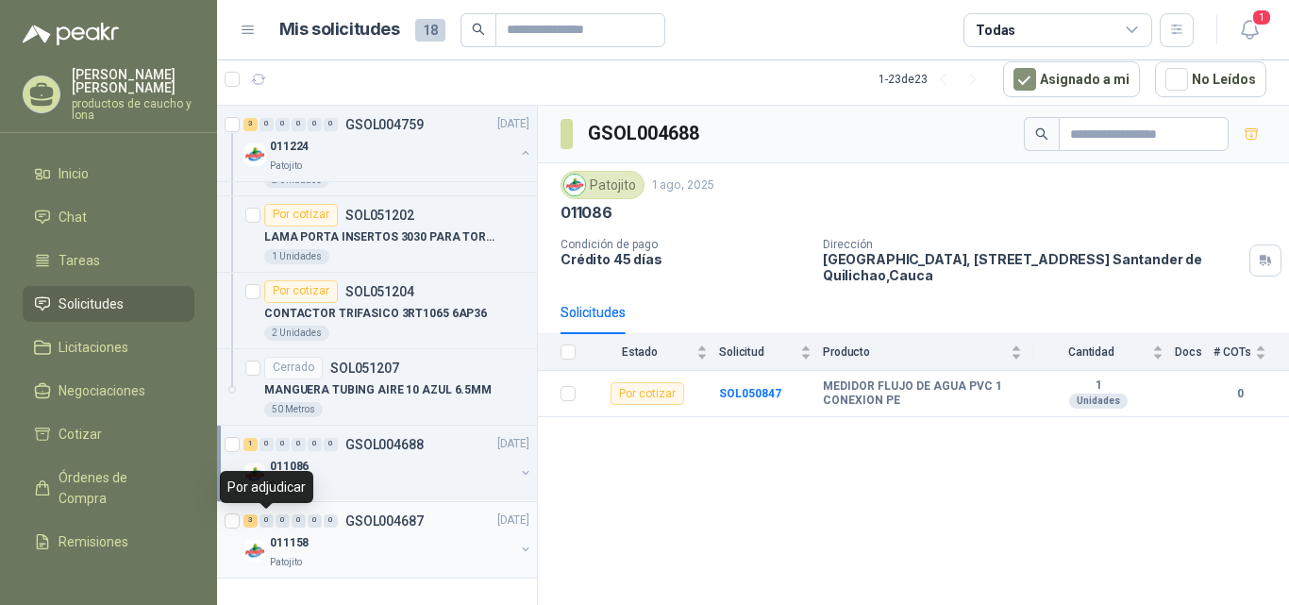
click at [255, 523] on div "3" at bounding box center [251, 520] width 14 height 13
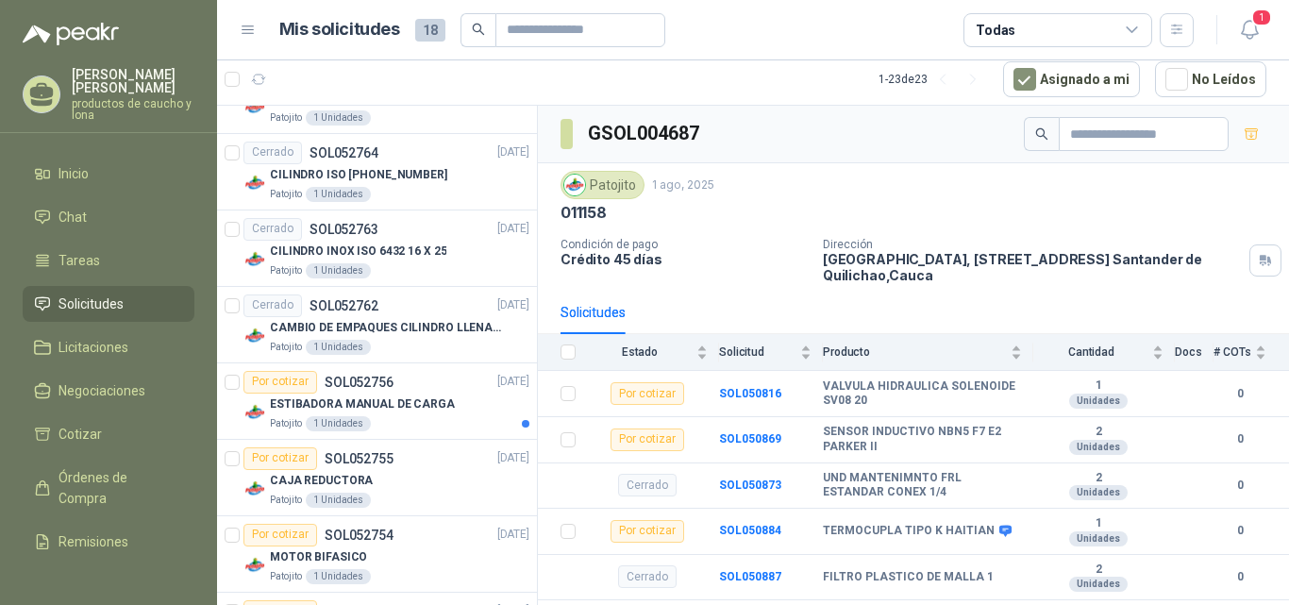
scroll to position [1309, 0]
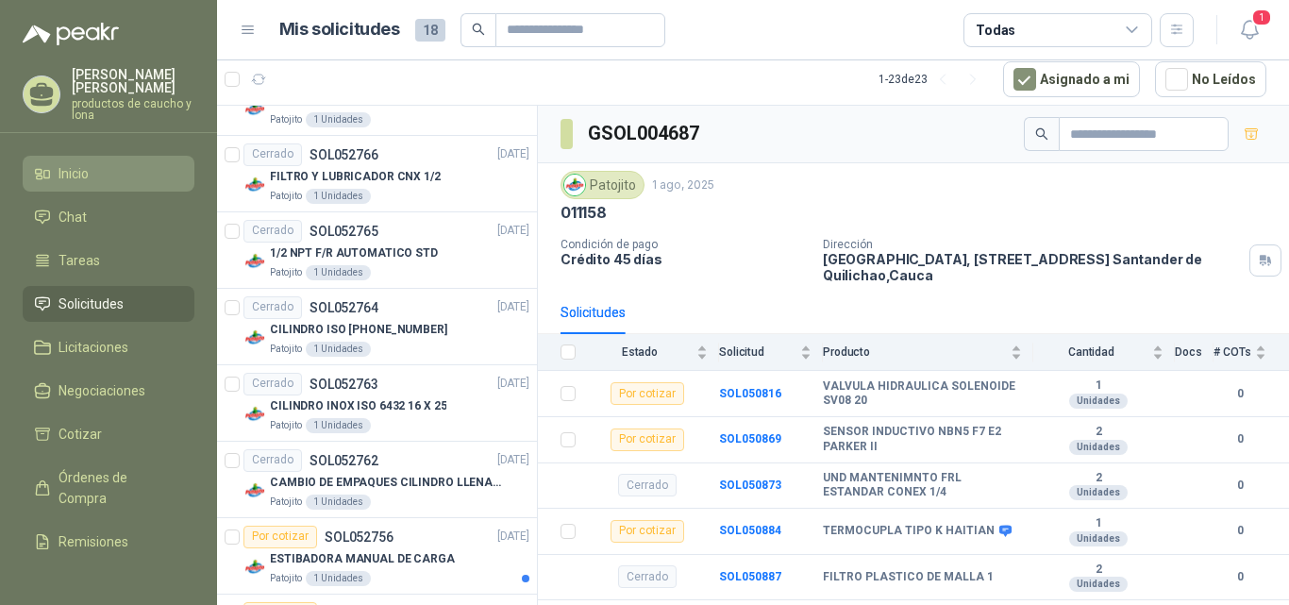
click at [64, 160] on link "Inicio" at bounding box center [109, 174] width 172 height 36
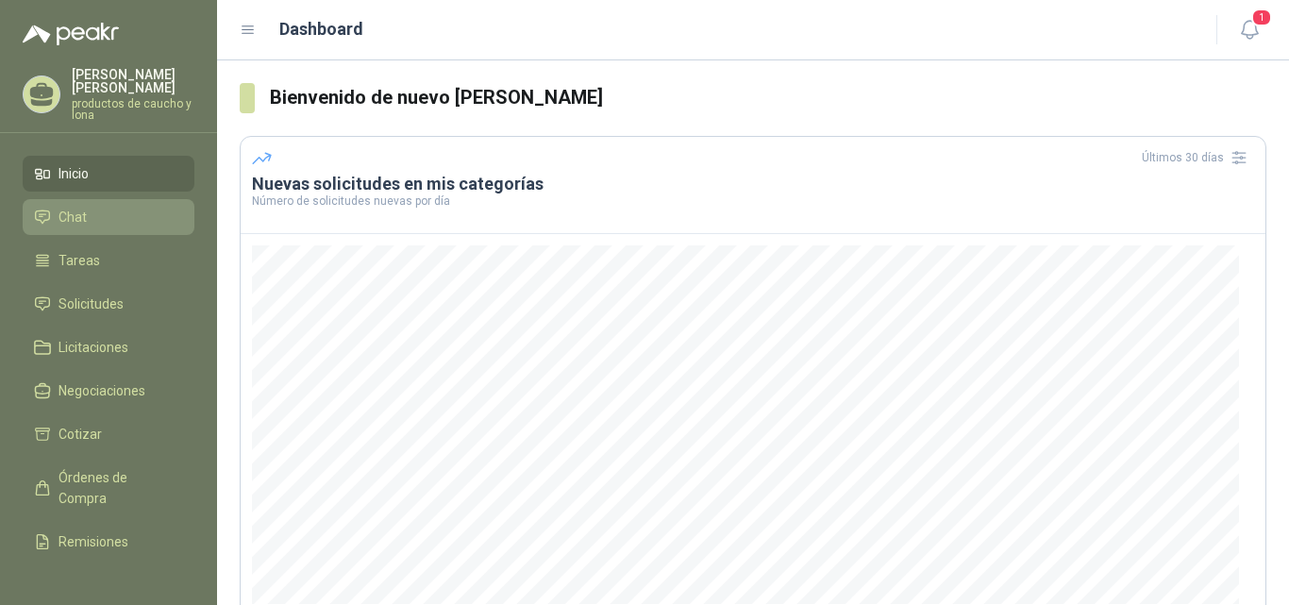
click at [71, 210] on span "Chat" at bounding box center [73, 217] width 28 height 21
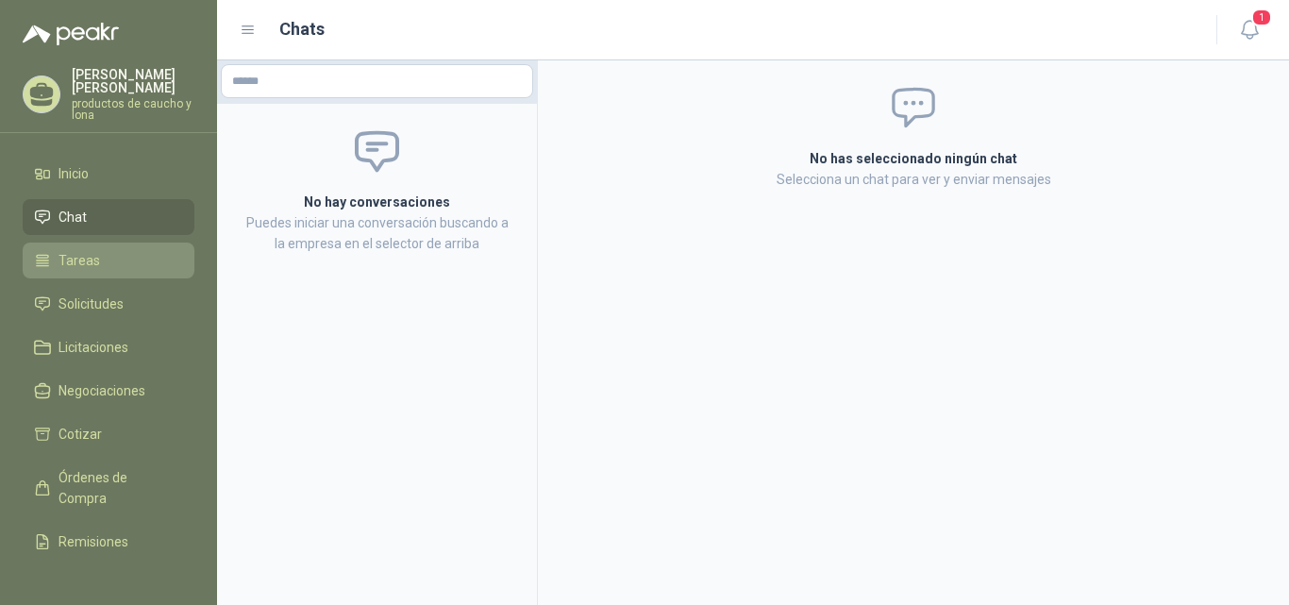
click at [70, 246] on link "Tareas" at bounding box center [109, 261] width 172 height 36
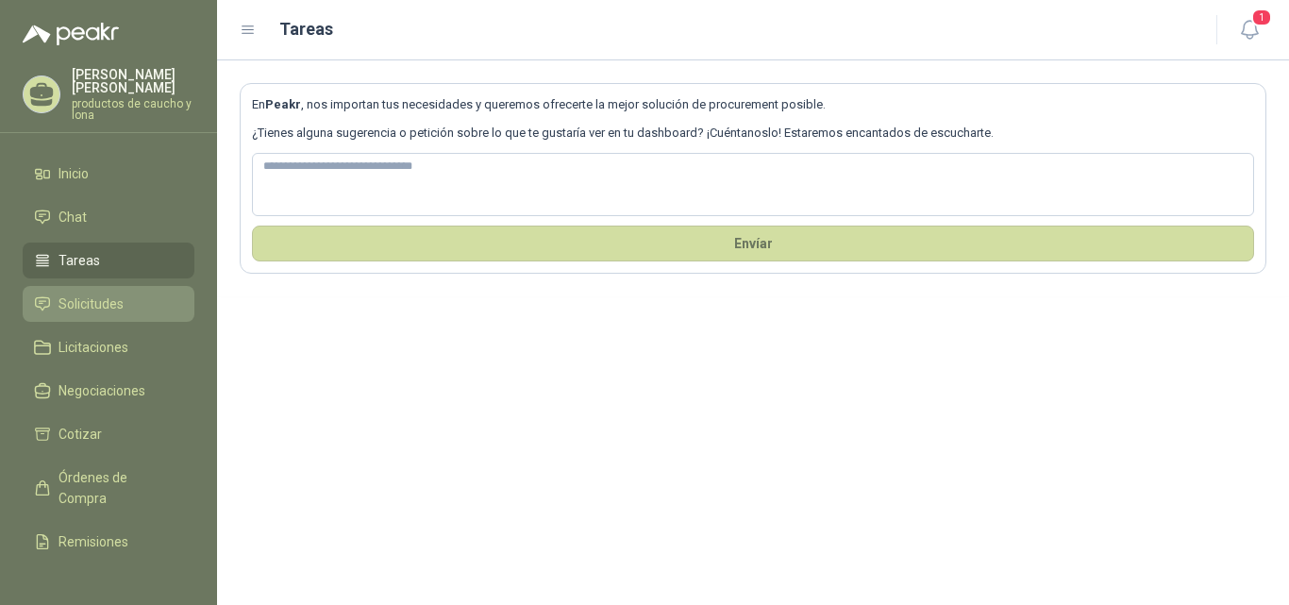
click at [119, 311] on span "Solicitudes" at bounding box center [91, 304] width 65 height 21
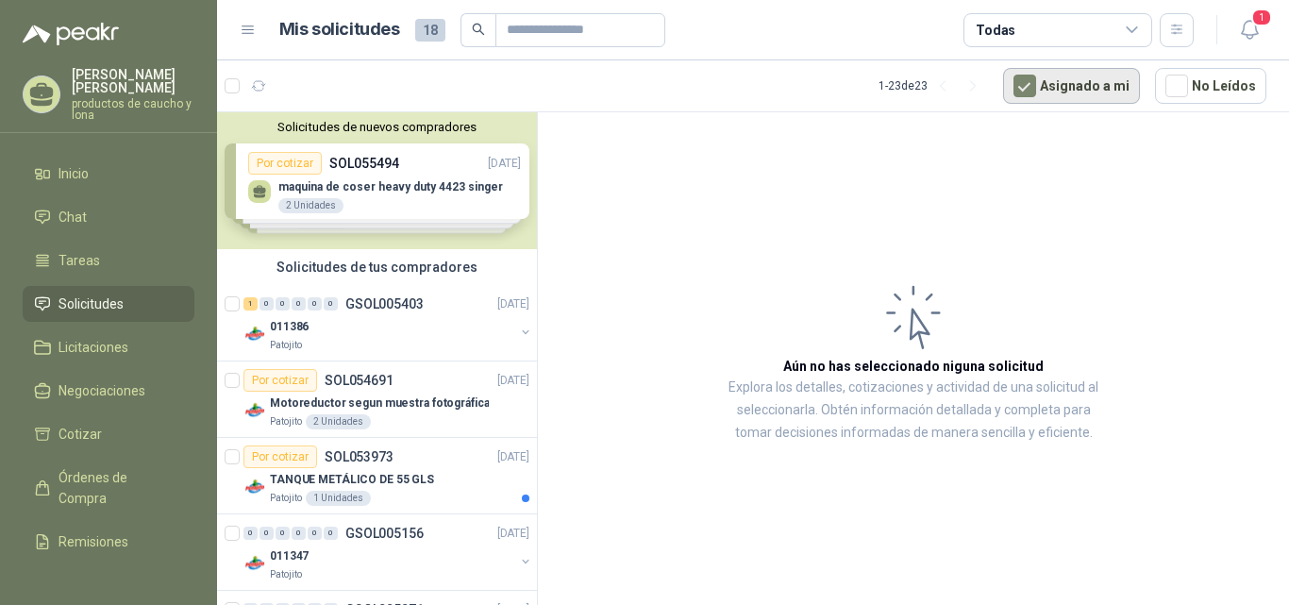
click at [1103, 87] on button "Asignado a mi" at bounding box center [1071, 86] width 137 height 36
click at [1054, 90] on button "Asignado a mi" at bounding box center [1071, 86] width 137 height 36
click at [1263, 25] on span "1" at bounding box center [1262, 17] width 21 height 18
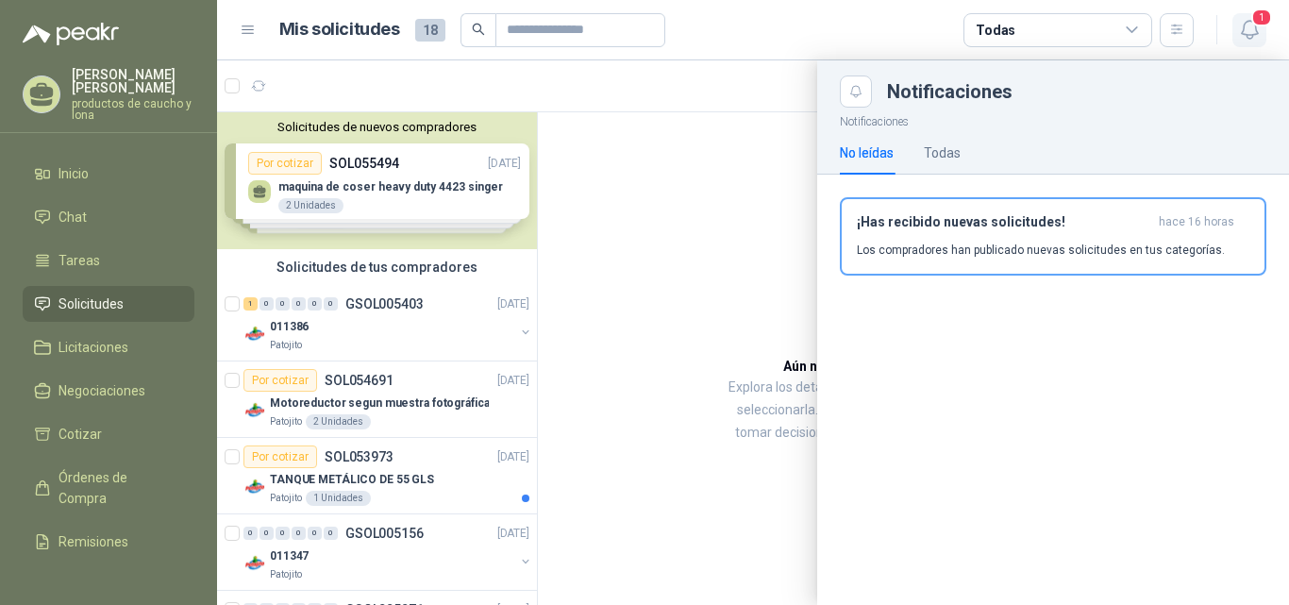
click at [1263, 25] on span "1" at bounding box center [1262, 17] width 21 height 18
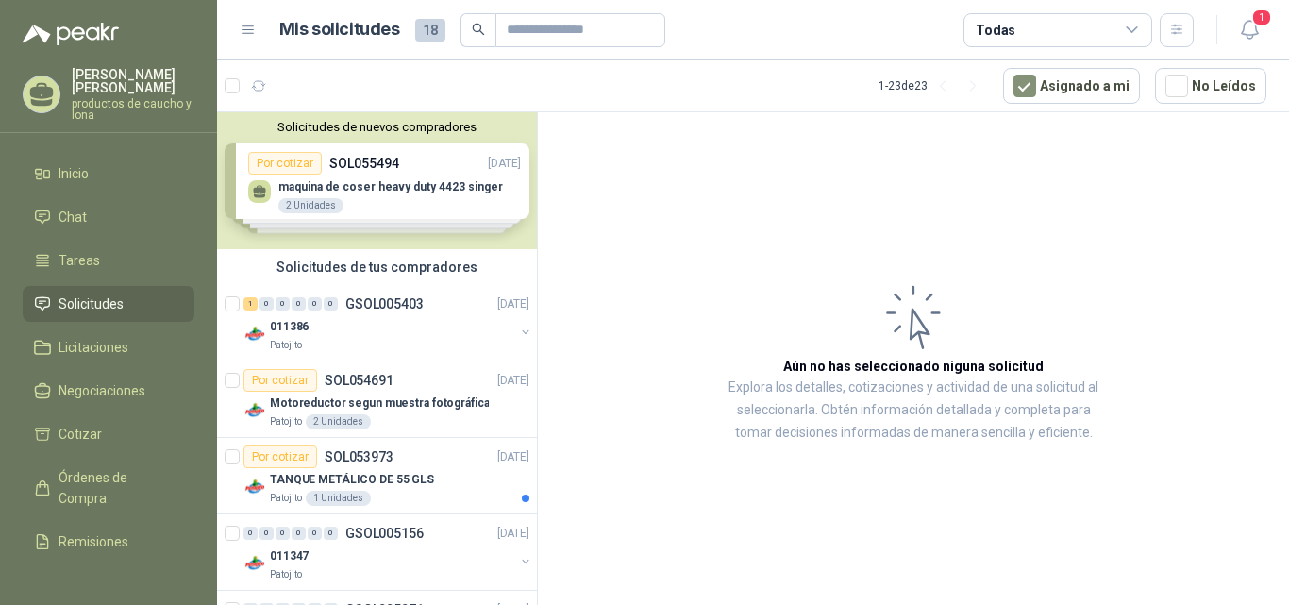
click at [246, 24] on icon at bounding box center [248, 30] width 17 height 17
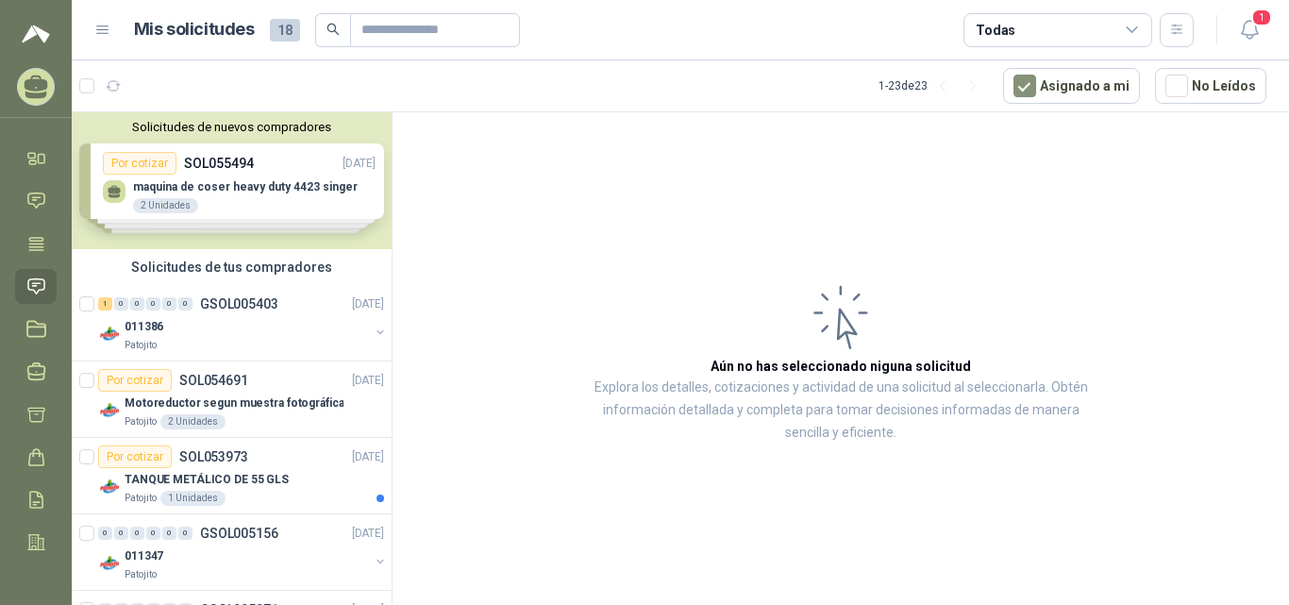
click at [106, 28] on icon at bounding box center [102, 30] width 17 height 17
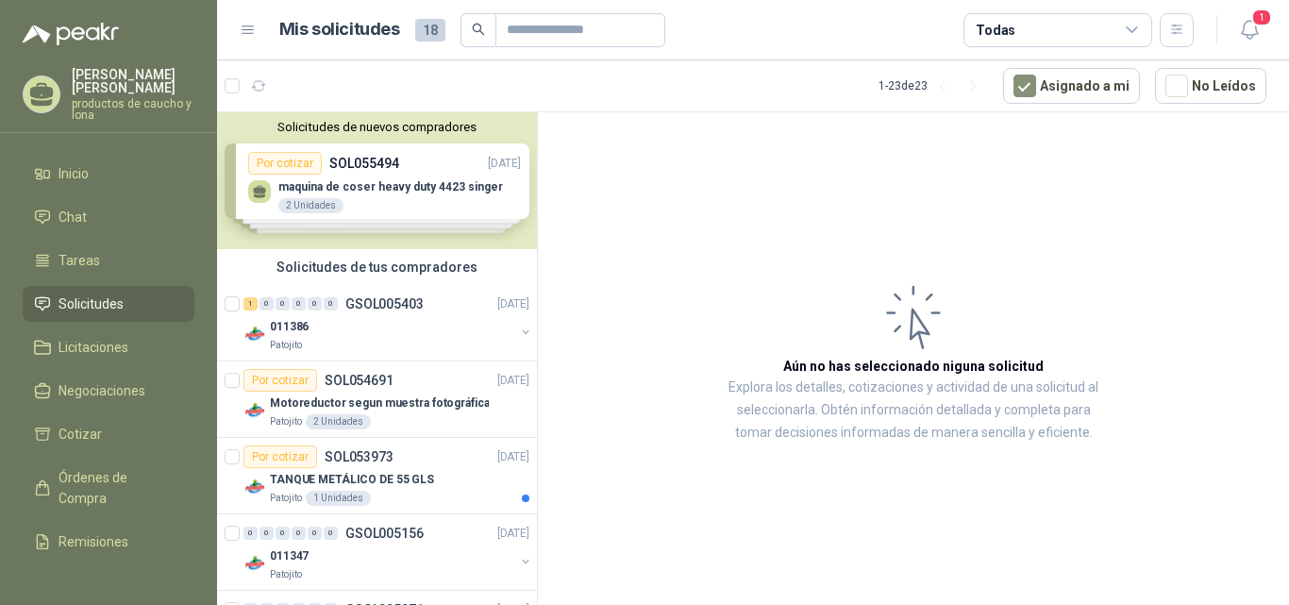
click at [1137, 25] on icon at bounding box center [1132, 30] width 17 height 17
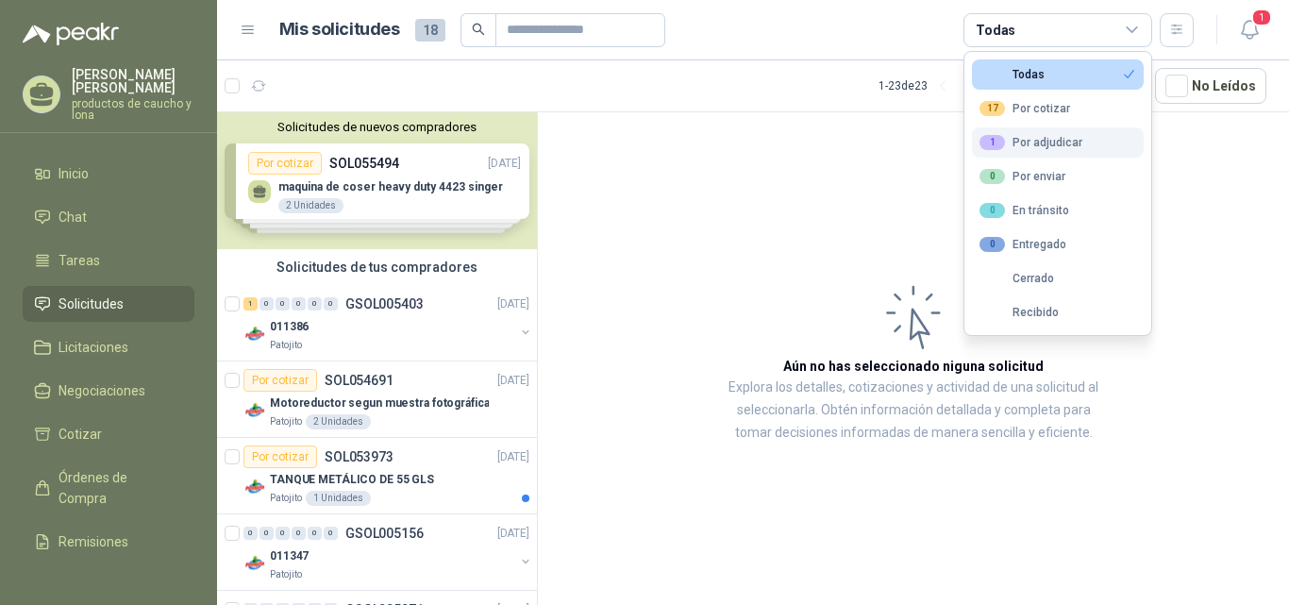
click at [1060, 139] on div "1 Por adjudicar" at bounding box center [1031, 142] width 103 height 15
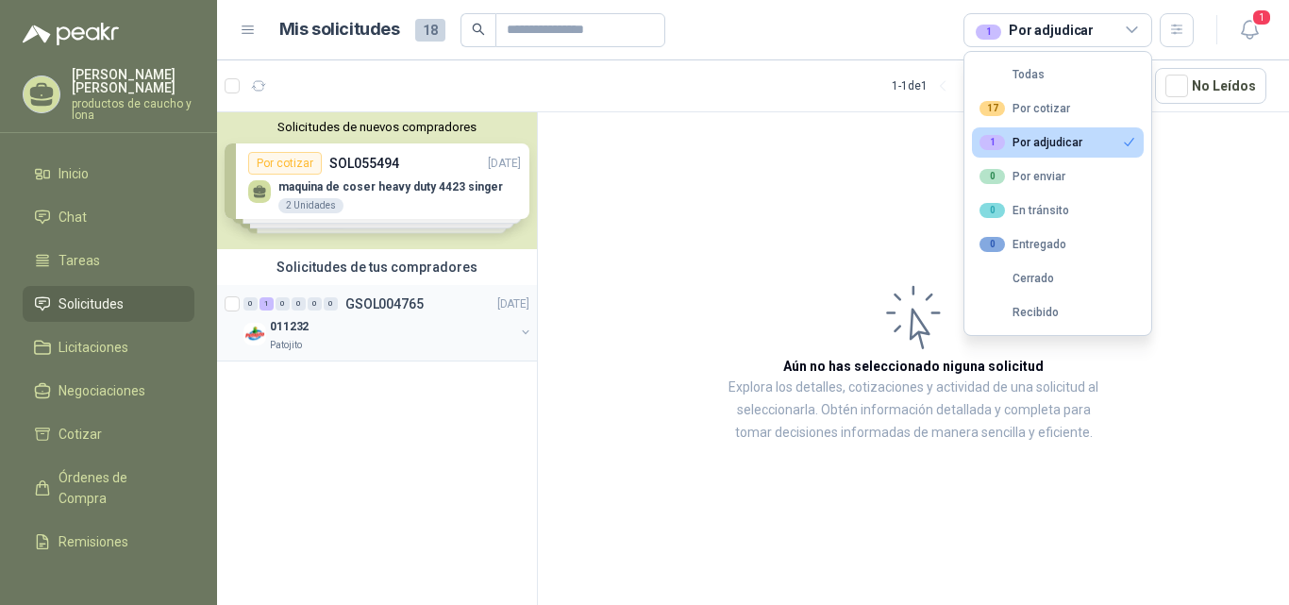
click at [291, 313] on div "0 1 0 0 0 0 GSOL004765 [DATE]" at bounding box center [389, 304] width 290 height 23
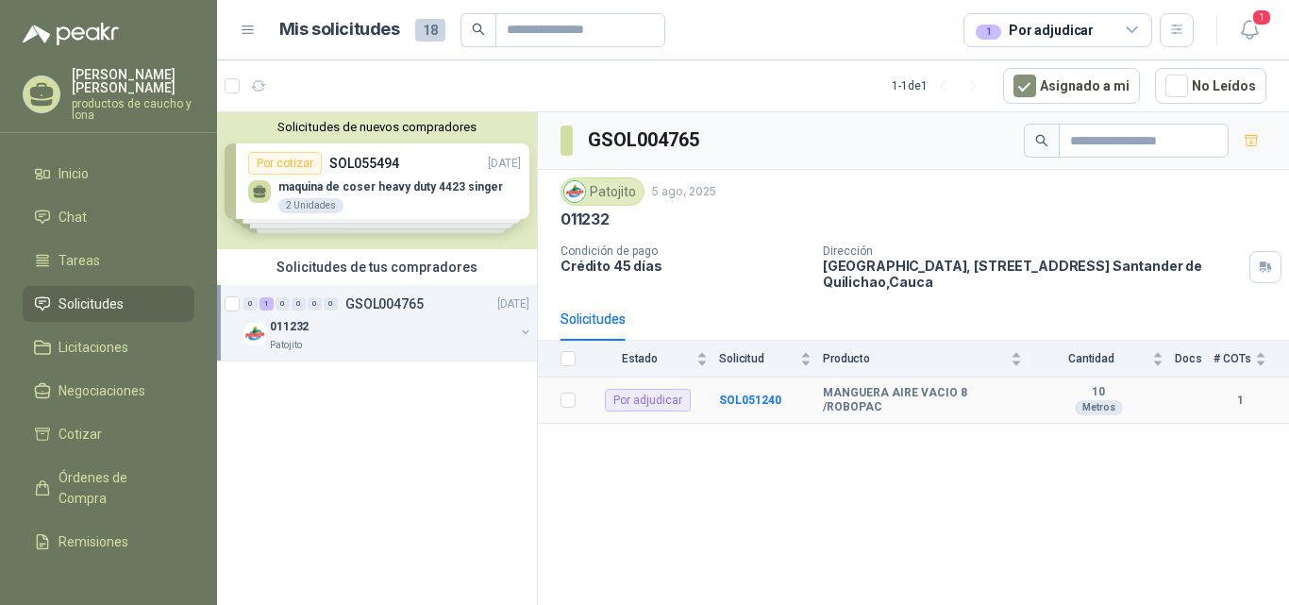
click at [906, 391] on td "MANGUERA AIRE VACIO 8 /ROBOPAC" at bounding box center [928, 401] width 211 height 46
click at [754, 402] on b "SOL051240" at bounding box center [750, 400] width 62 height 13
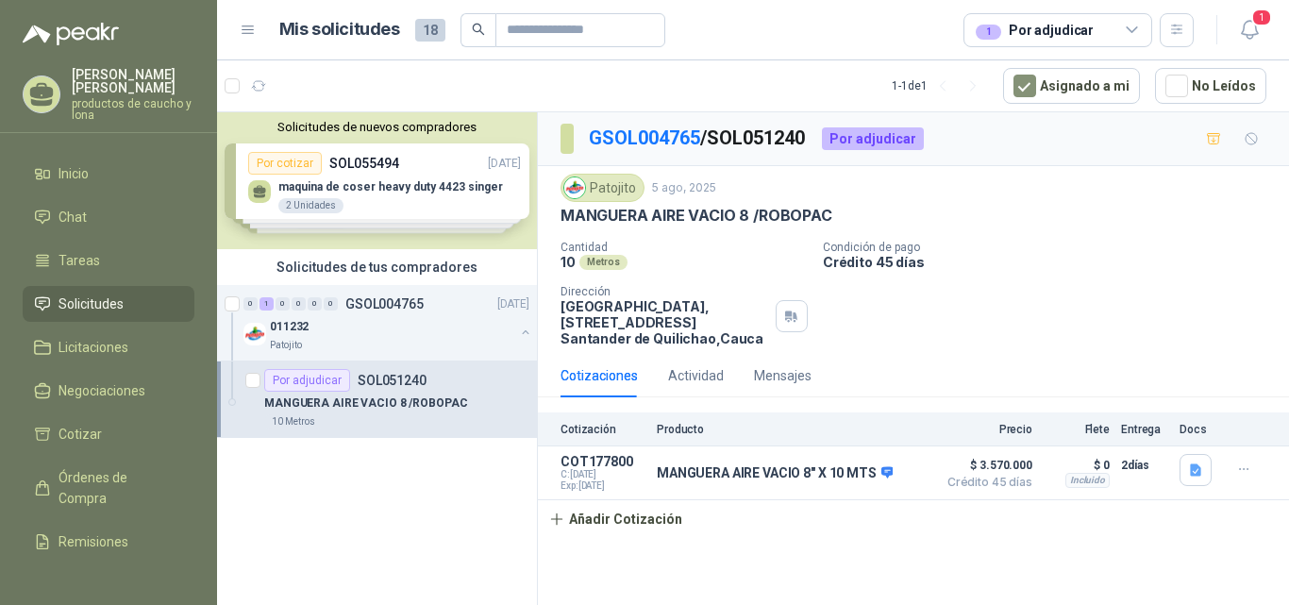
click at [1128, 24] on icon at bounding box center [1132, 30] width 17 height 17
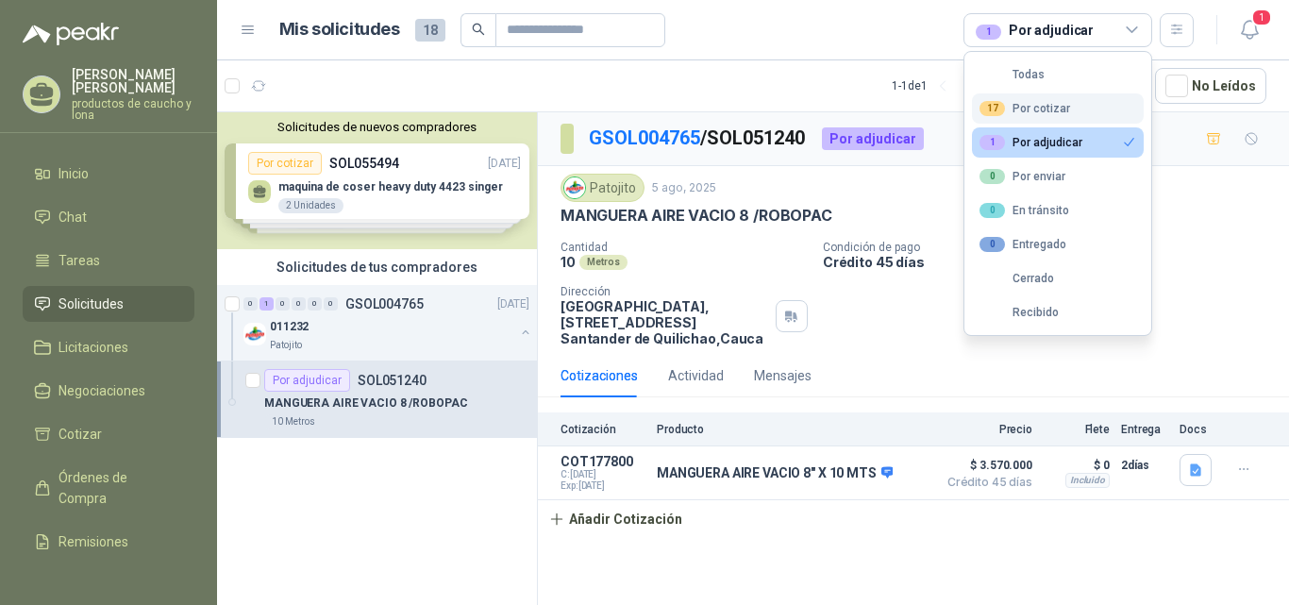
click at [1053, 109] on div "17 Por cotizar" at bounding box center [1025, 108] width 91 height 15
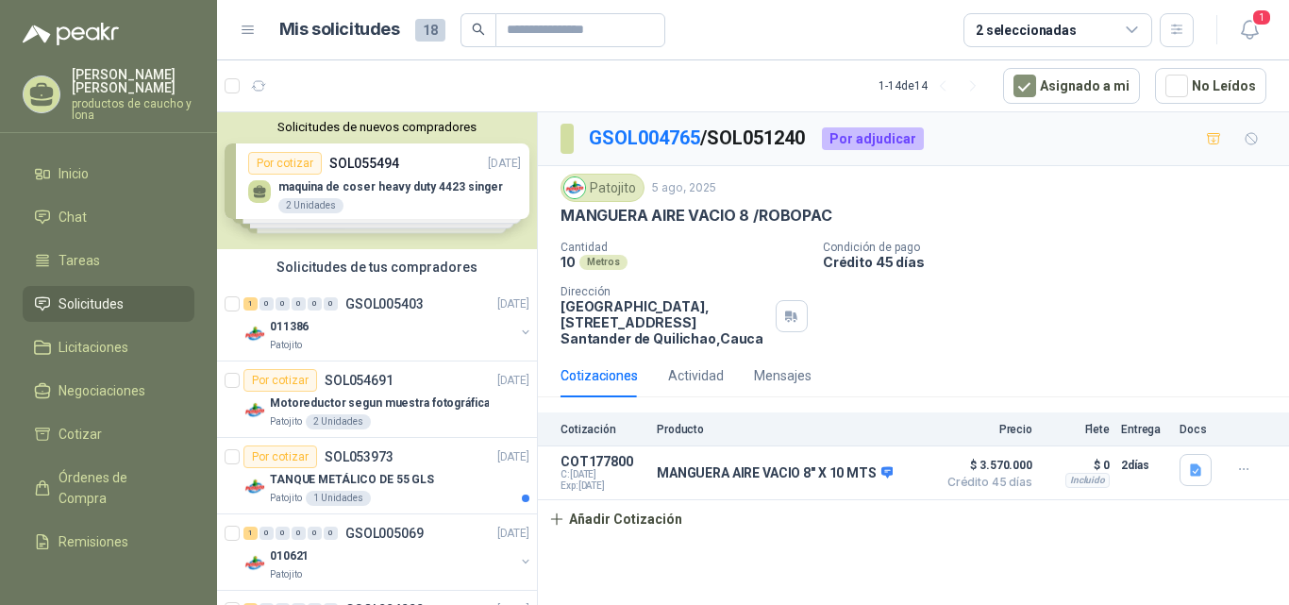
click at [390, 198] on div "Solicitudes de nuevos compradores Por cotizar SOL055494 [DATE] maquina de coser…" at bounding box center [377, 180] width 320 height 137
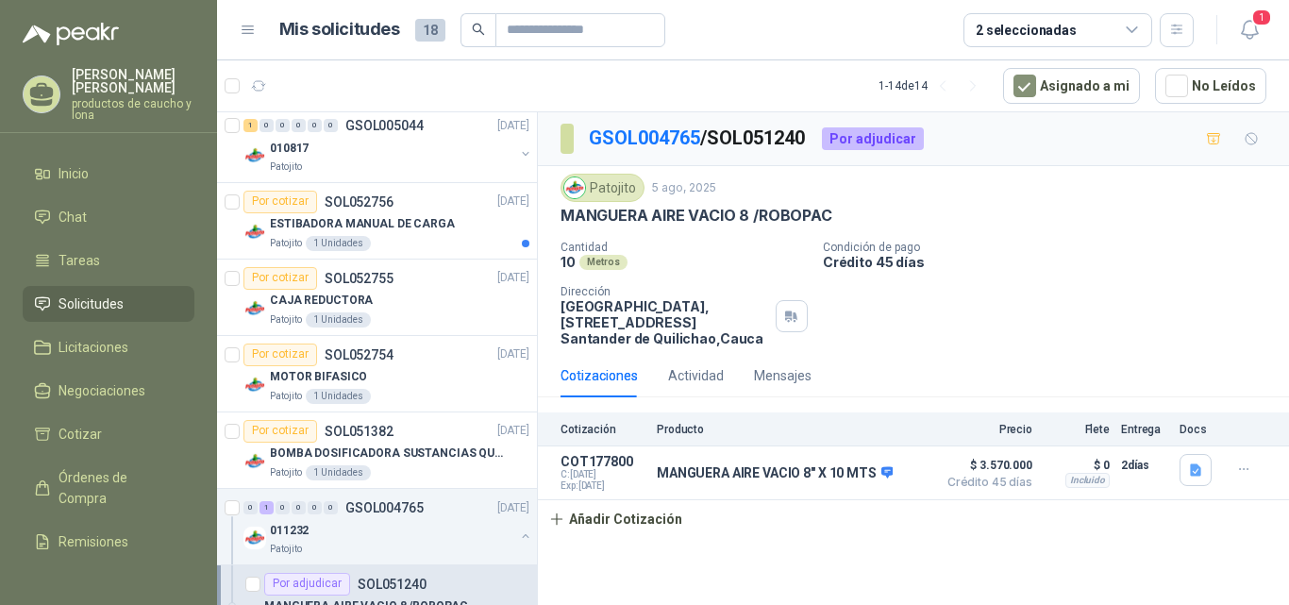
scroll to position [796, 0]
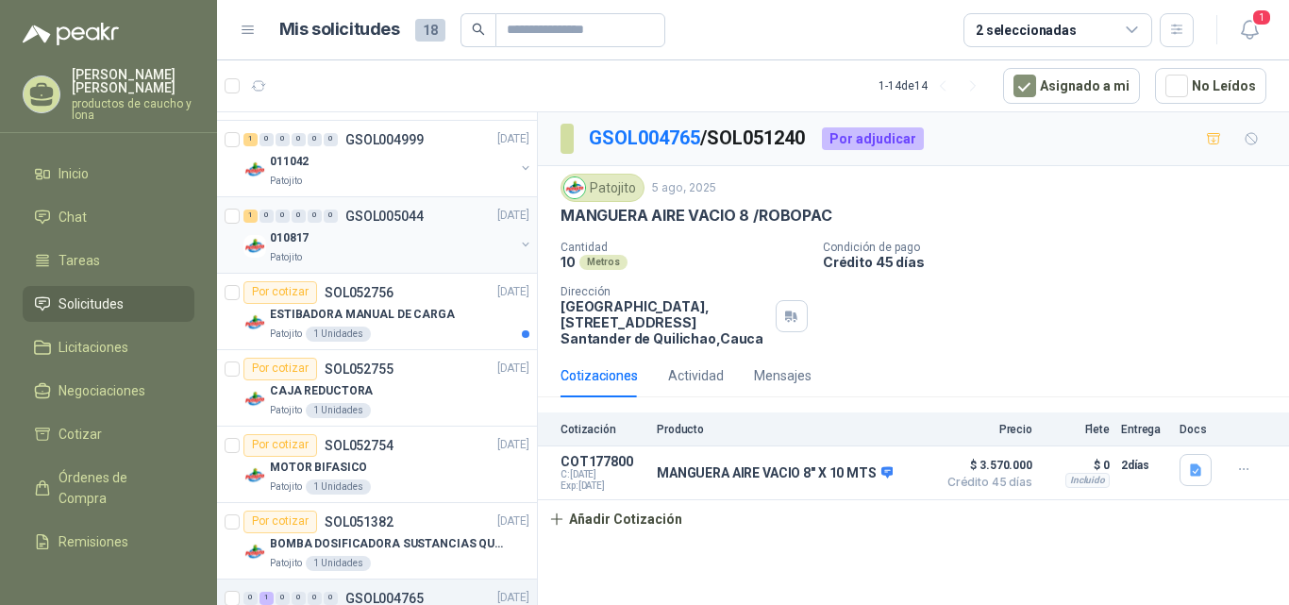
click at [248, 216] on div "1" at bounding box center [251, 216] width 14 height 13
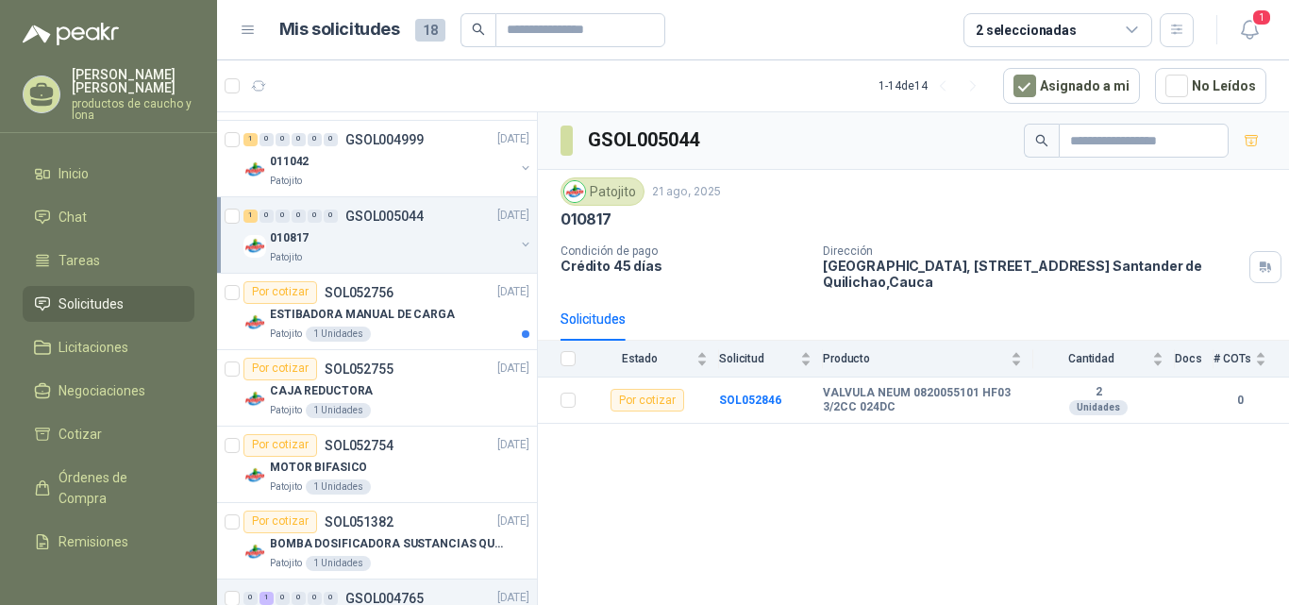
scroll to position [701, 0]
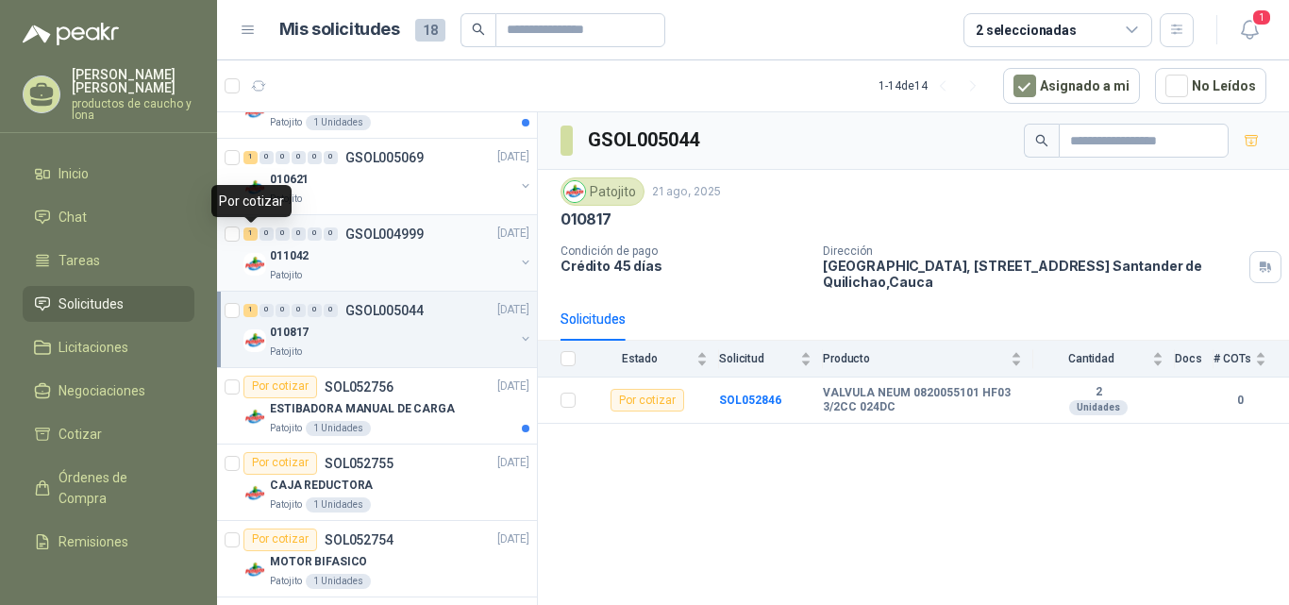
click at [250, 235] on div "1" at bounding box center [251, 233] width 14 height 13
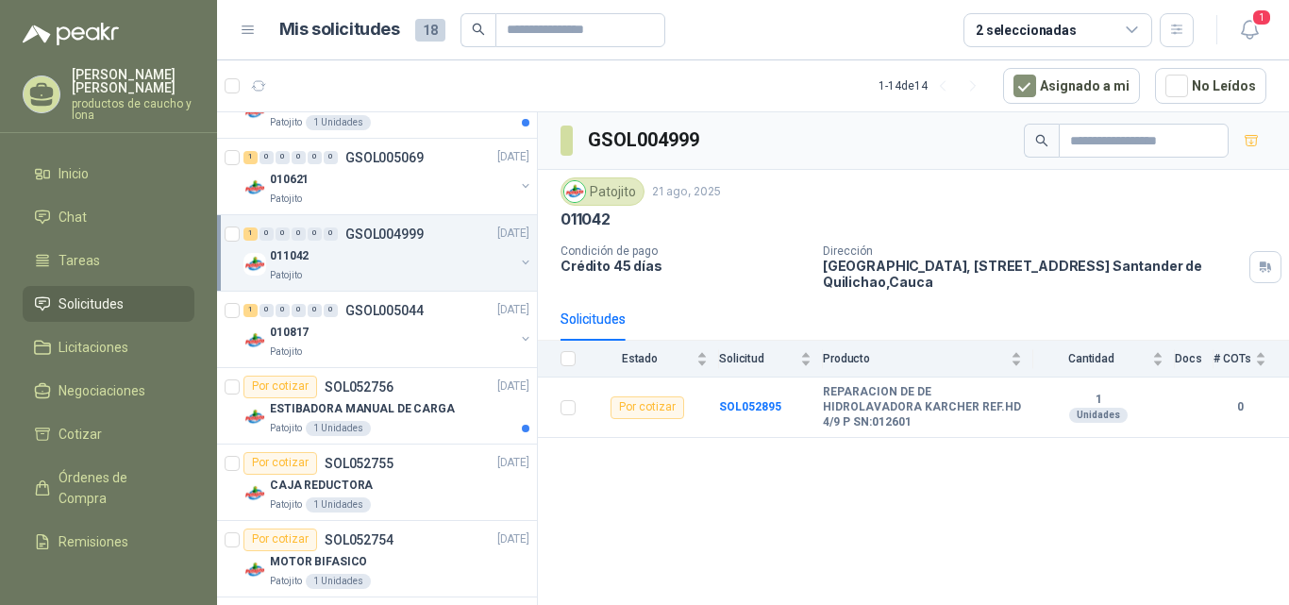
scroll to position [607, 0]
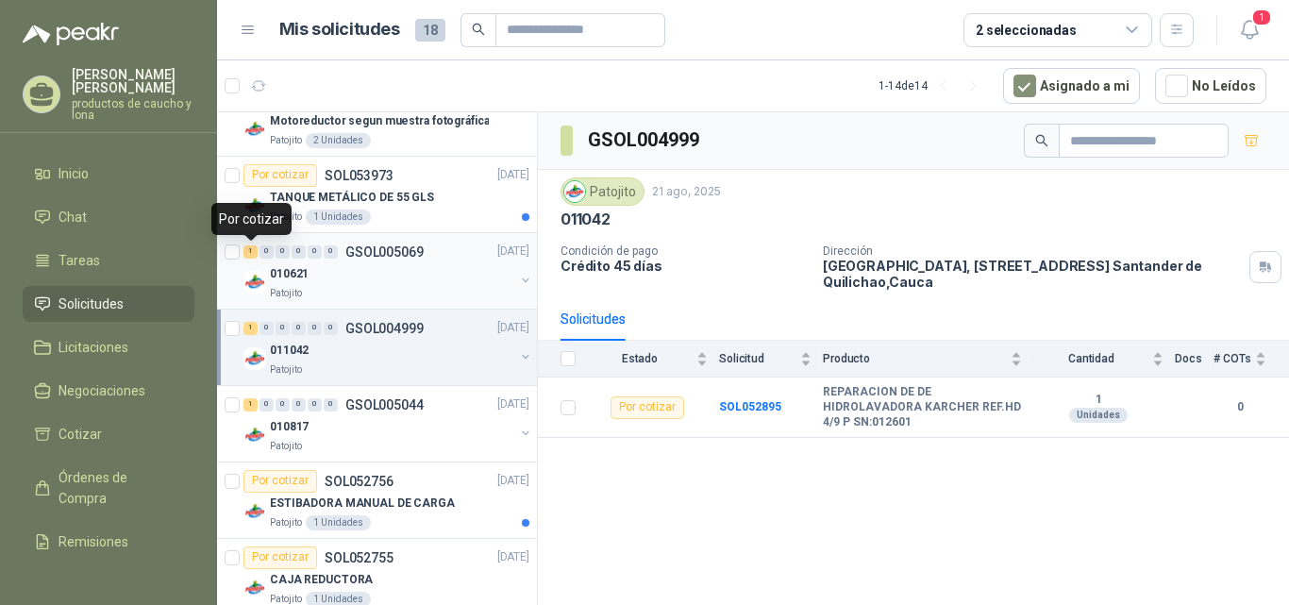
click at [247, 252] on div "1" at bounding box center [251, 251] width 14 height 13
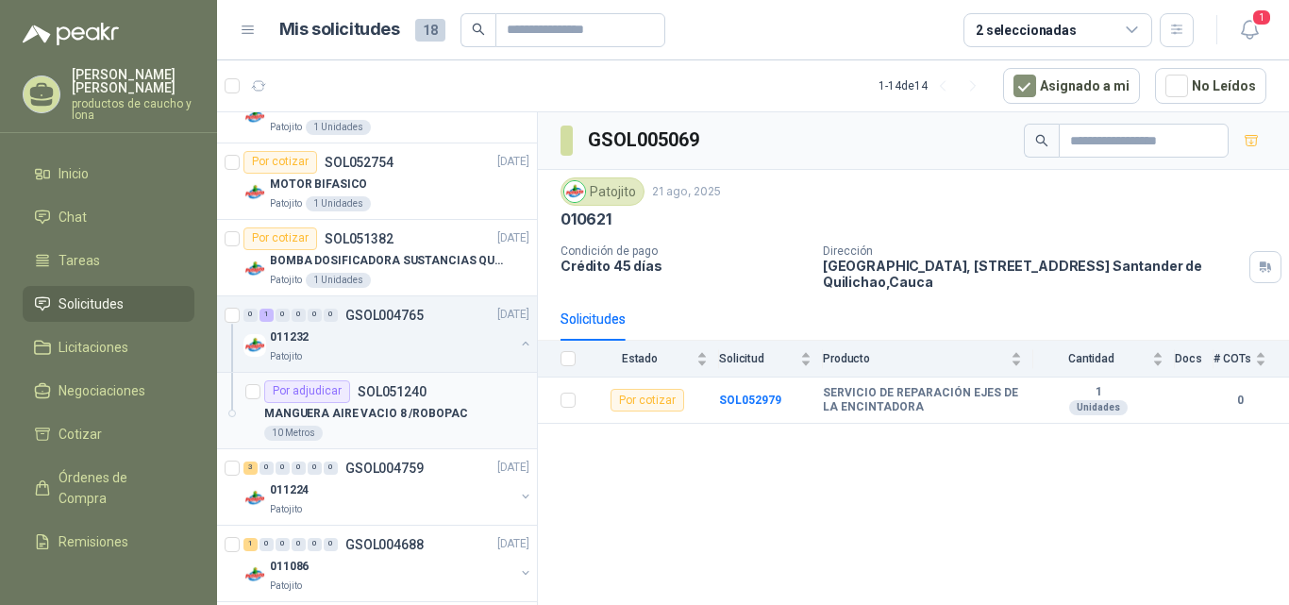
scroll to position [1173, 0]
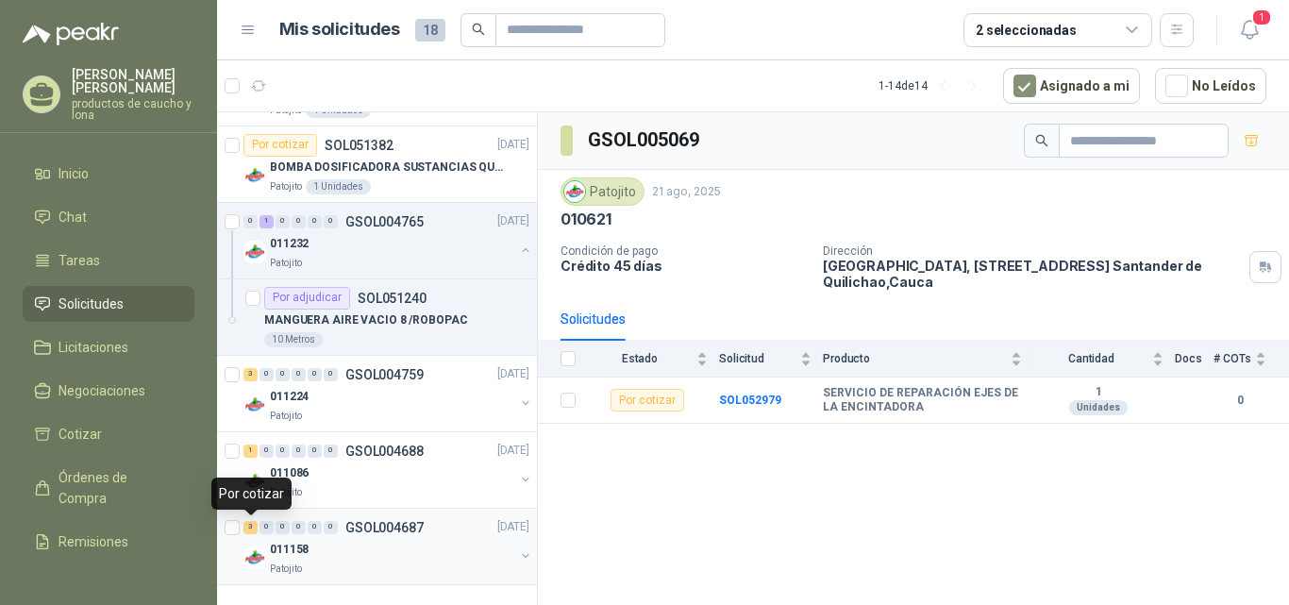
click at [253, 523] on div "3" at bounding box center [251, 527] width 14 height 13
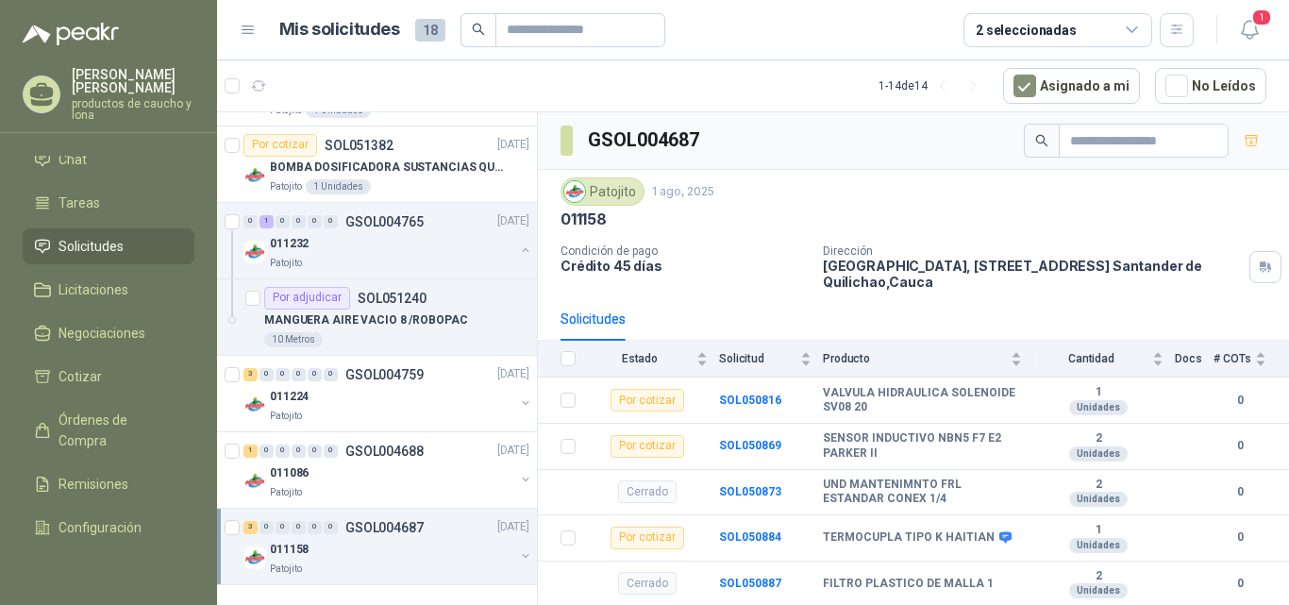
scroll to position [115, 0]
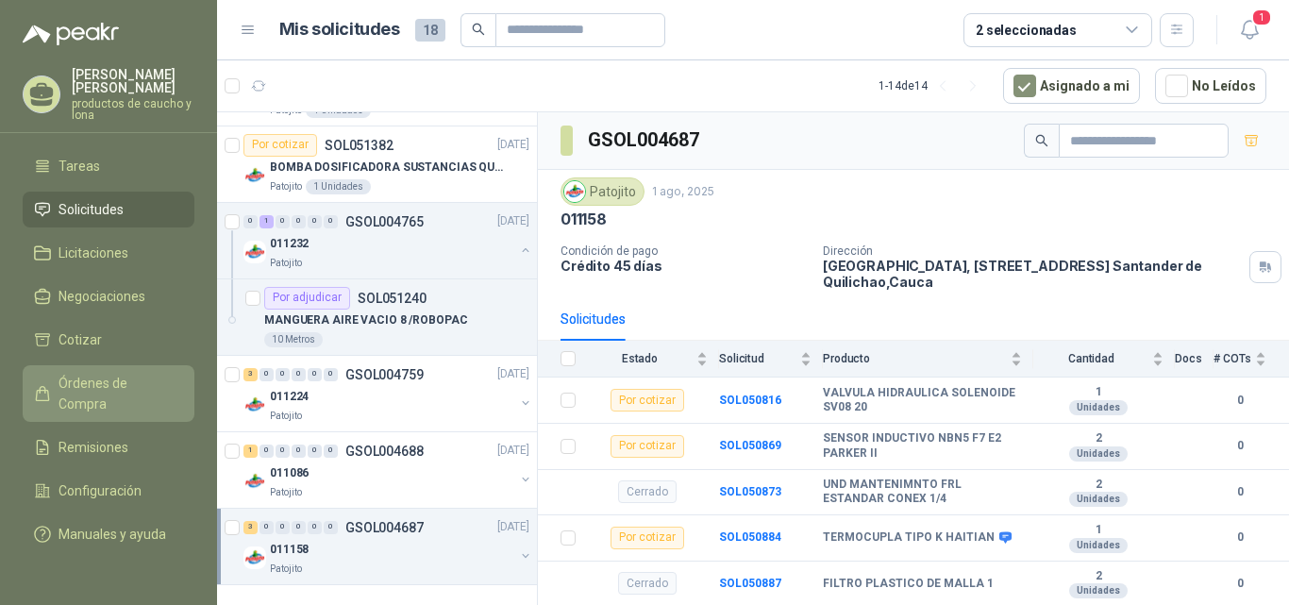
click at [59, 373] on span "Órdenes de Compra" at bounding box center [118, 394] width 118 height 42
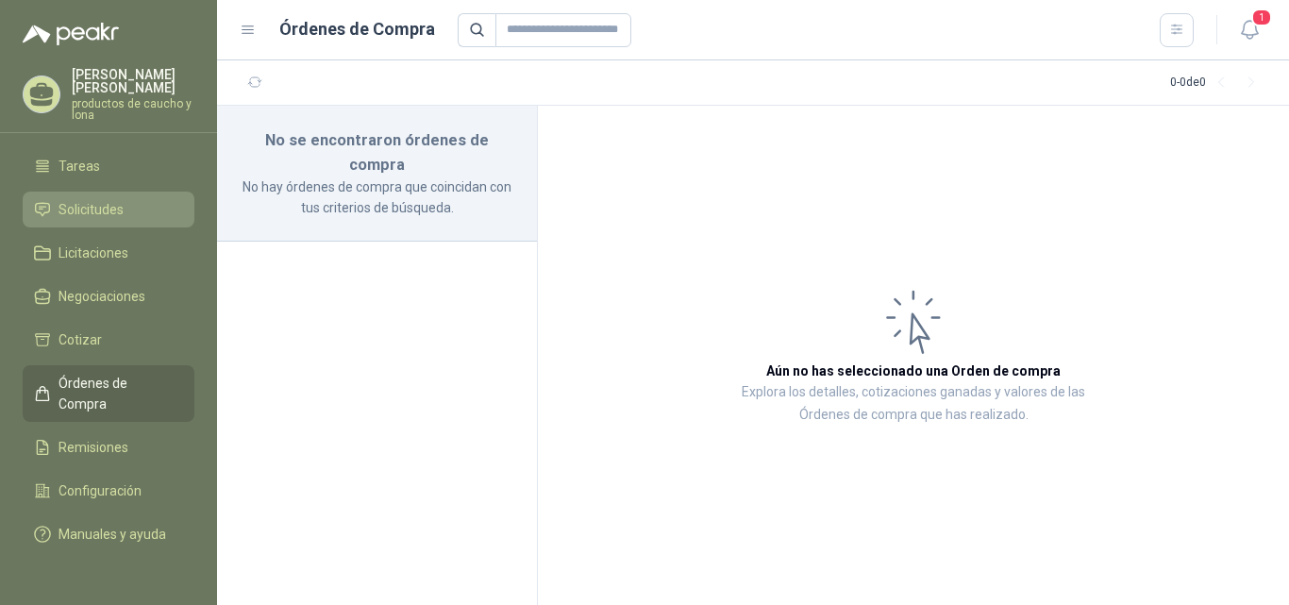
click at [100, 199] on span "Solicitudes" at bounding box center [91, 209] width 65 height 21
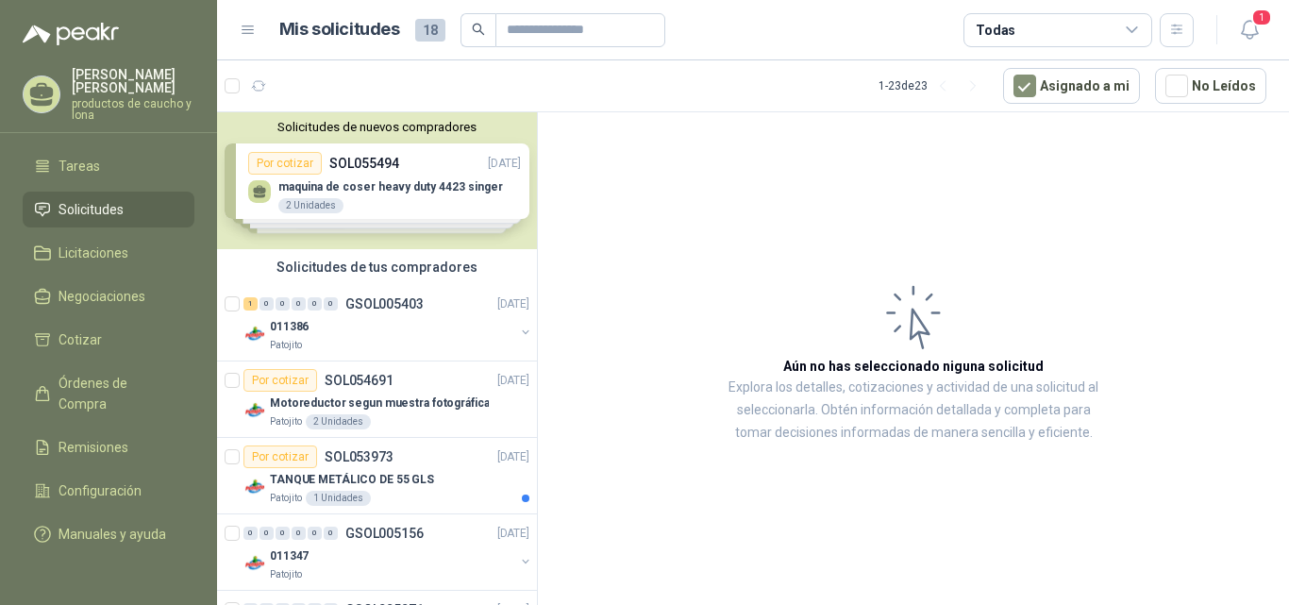
click at [384, 193] on div "Solicitudes de nuevos compradores Por cotizar SOL055494 [DATE] maquina de coser…" at bounding box center [377, 180] width 320 height 137
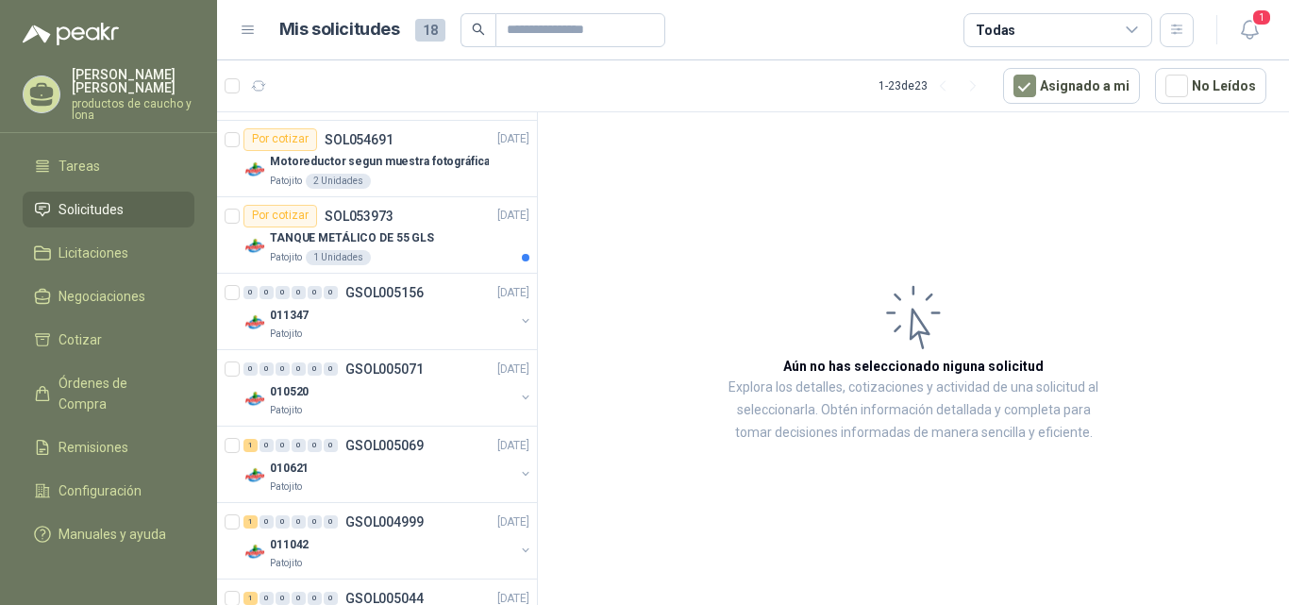
scroll to position [661, 0]
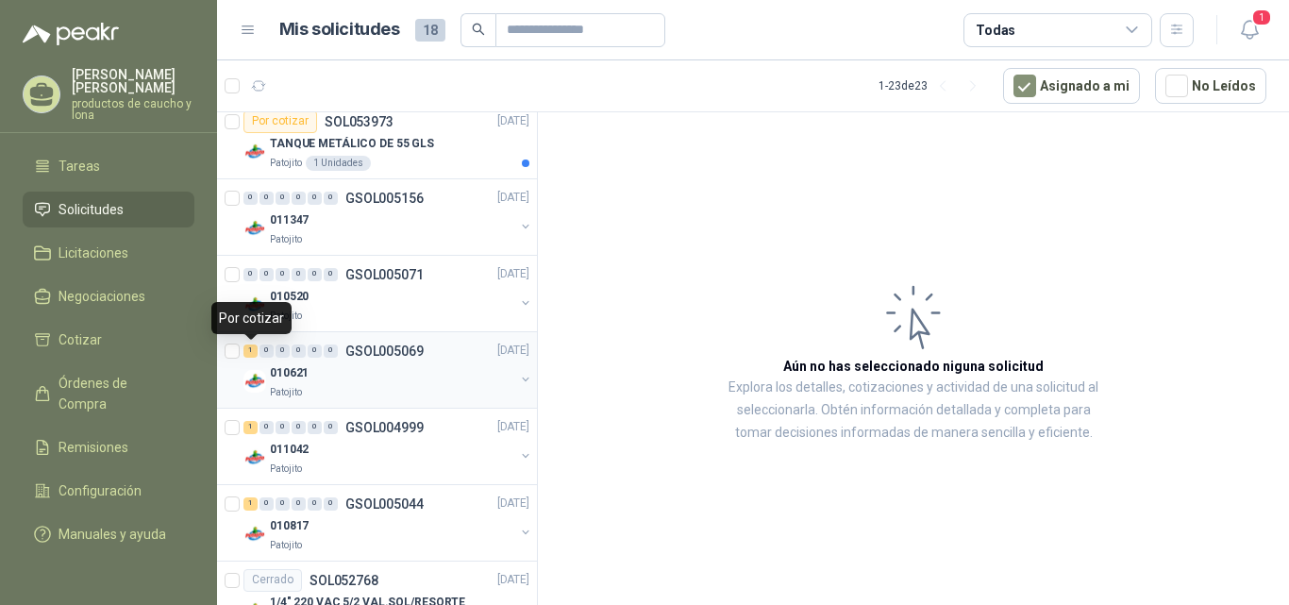
click at [252, 358] on div "1" at bounding box center [251, 351] width 14 height 13
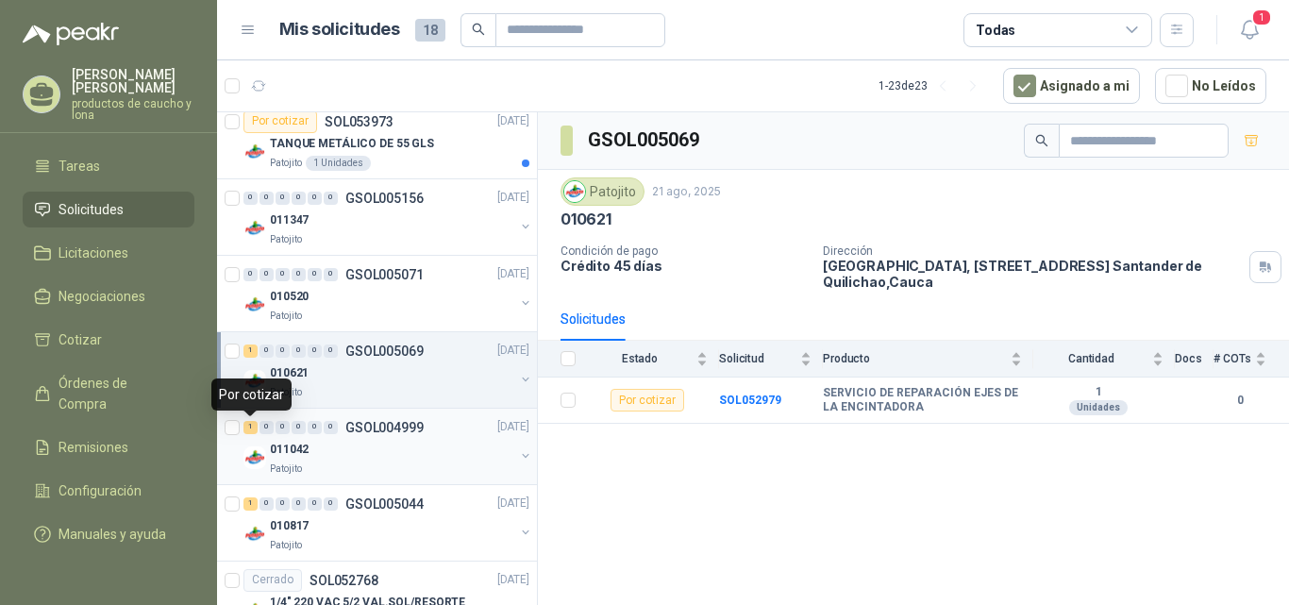
click at [244, 429] on div "1" at bounding box center [251, 427] width 14 height 13
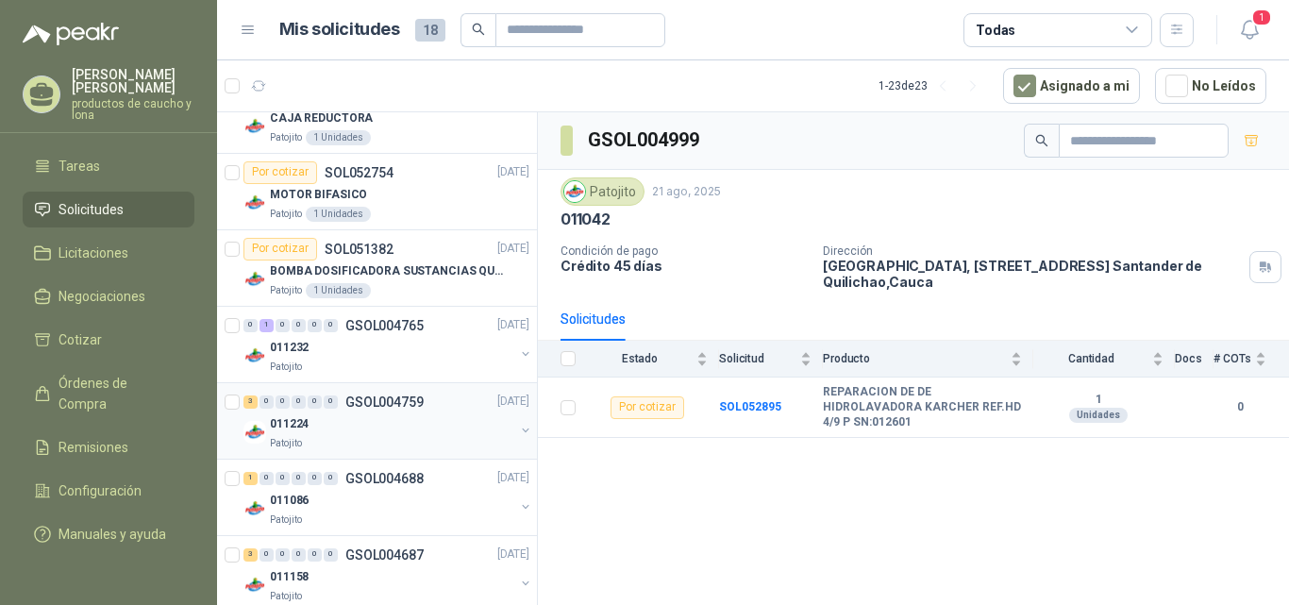
scroll to position [1785, 0]
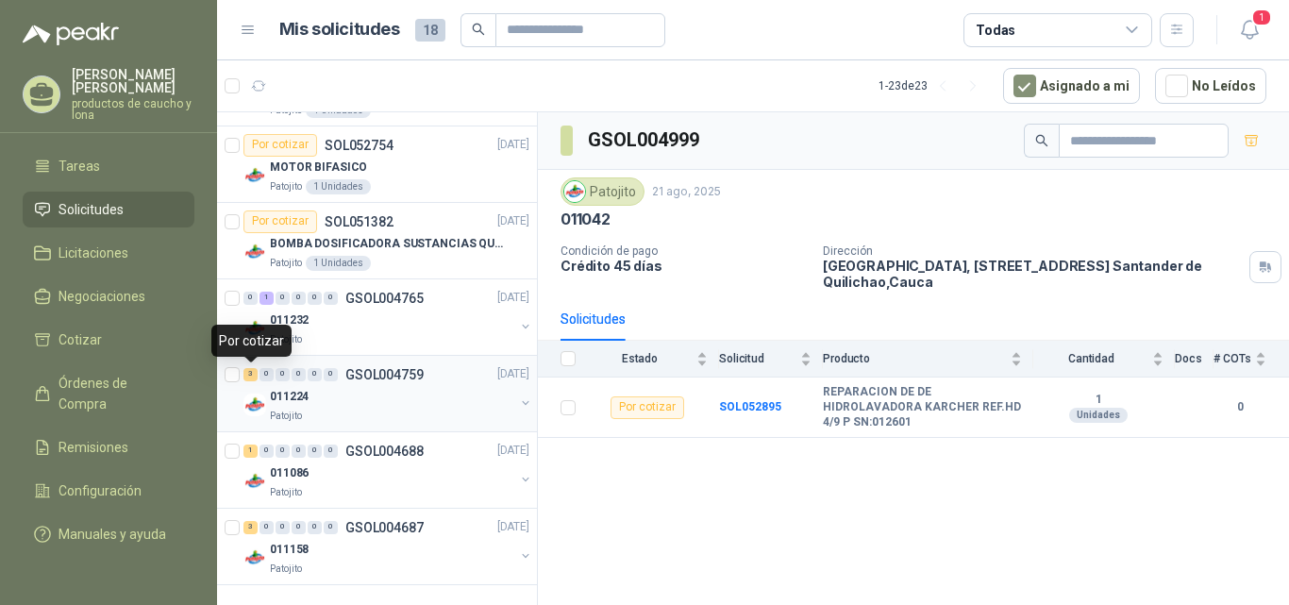
click at [253, 376] on div "3" at bounding box center [251, 374] width 14 height 13
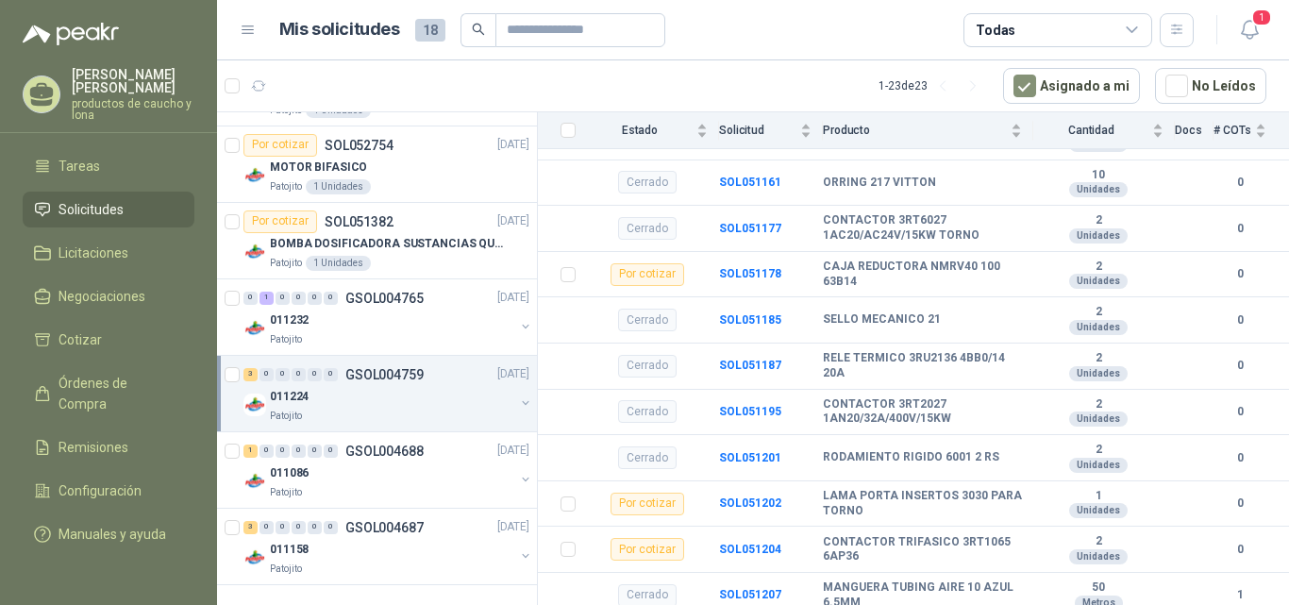
scroll to position [409, 0]
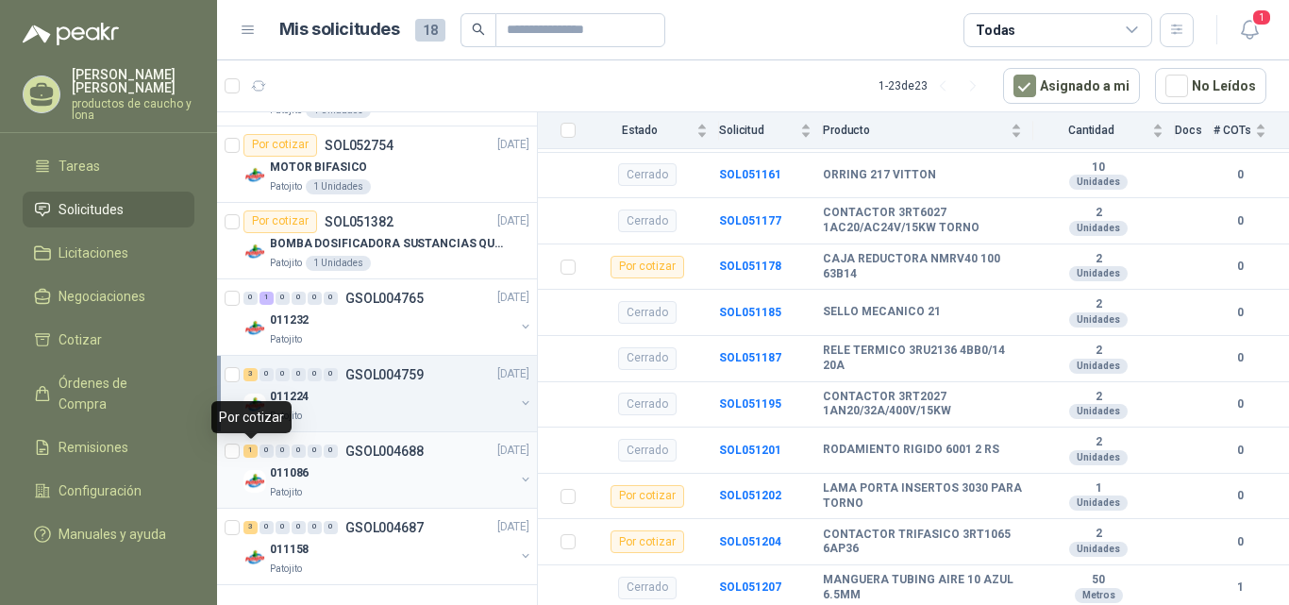
click at [248, 449] on div "1" at bounding box center [251, 451] width 14 height 13
